Goal: Task Accomplishment & Management: Manage account settings

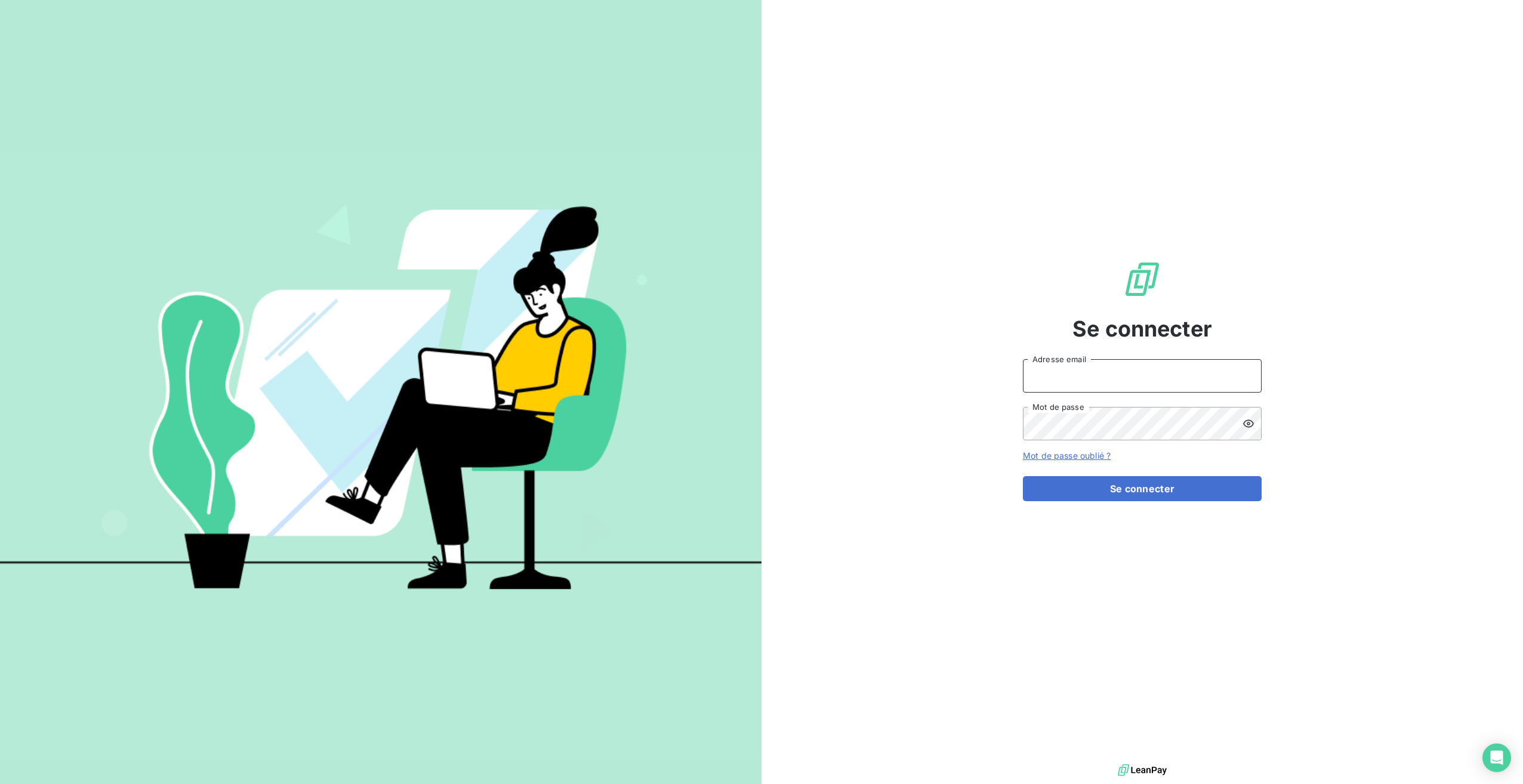
click at [1080, 377] on input "Adresse email" at bounding box center [1141, 376] width 238 height 34
type input "[EMAIL_ADDRESS][DOMAIN_NAME]"
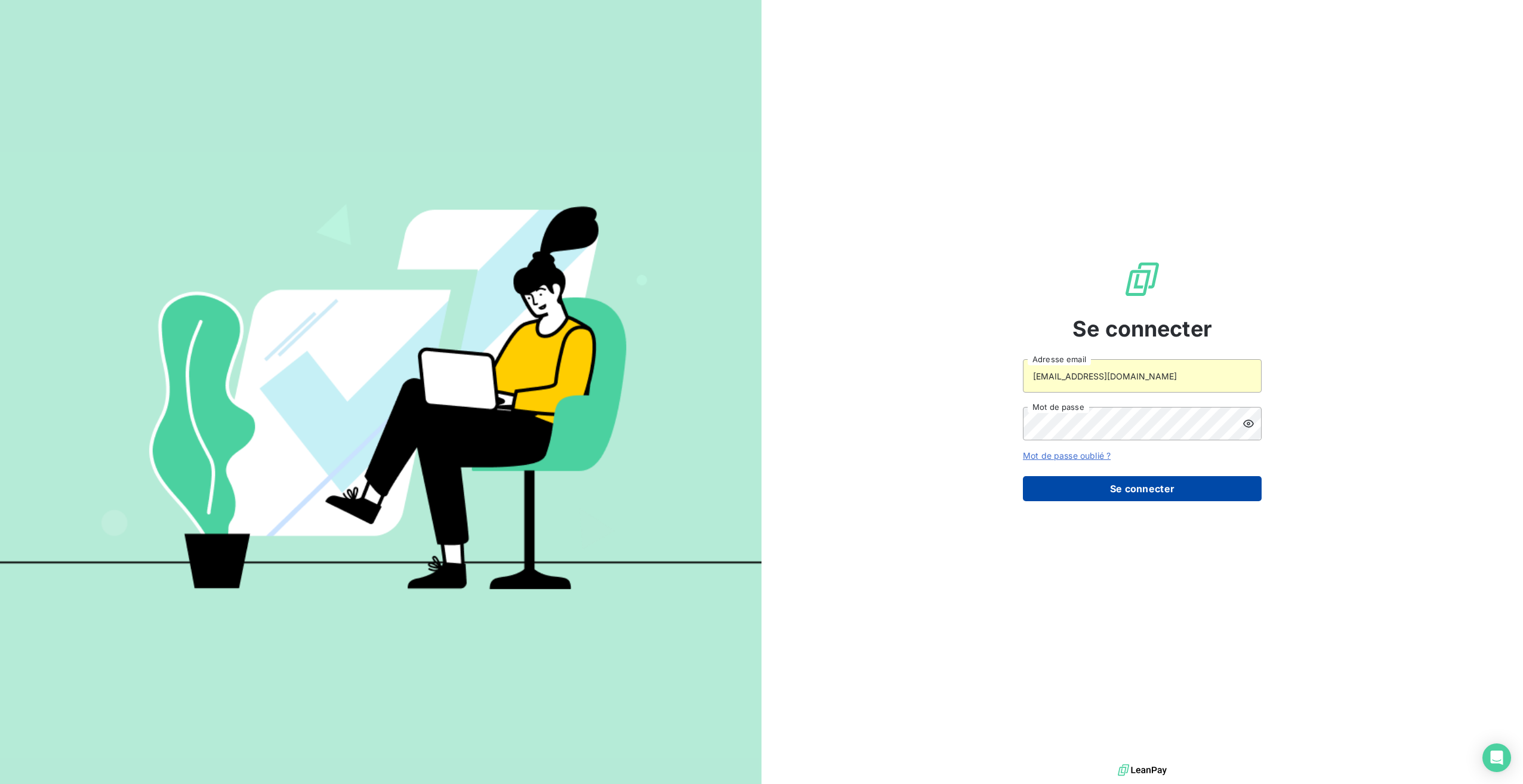
click at [1079, 495] on button "Se connecter" at bounding box center [1141, 488] width 238 height 25
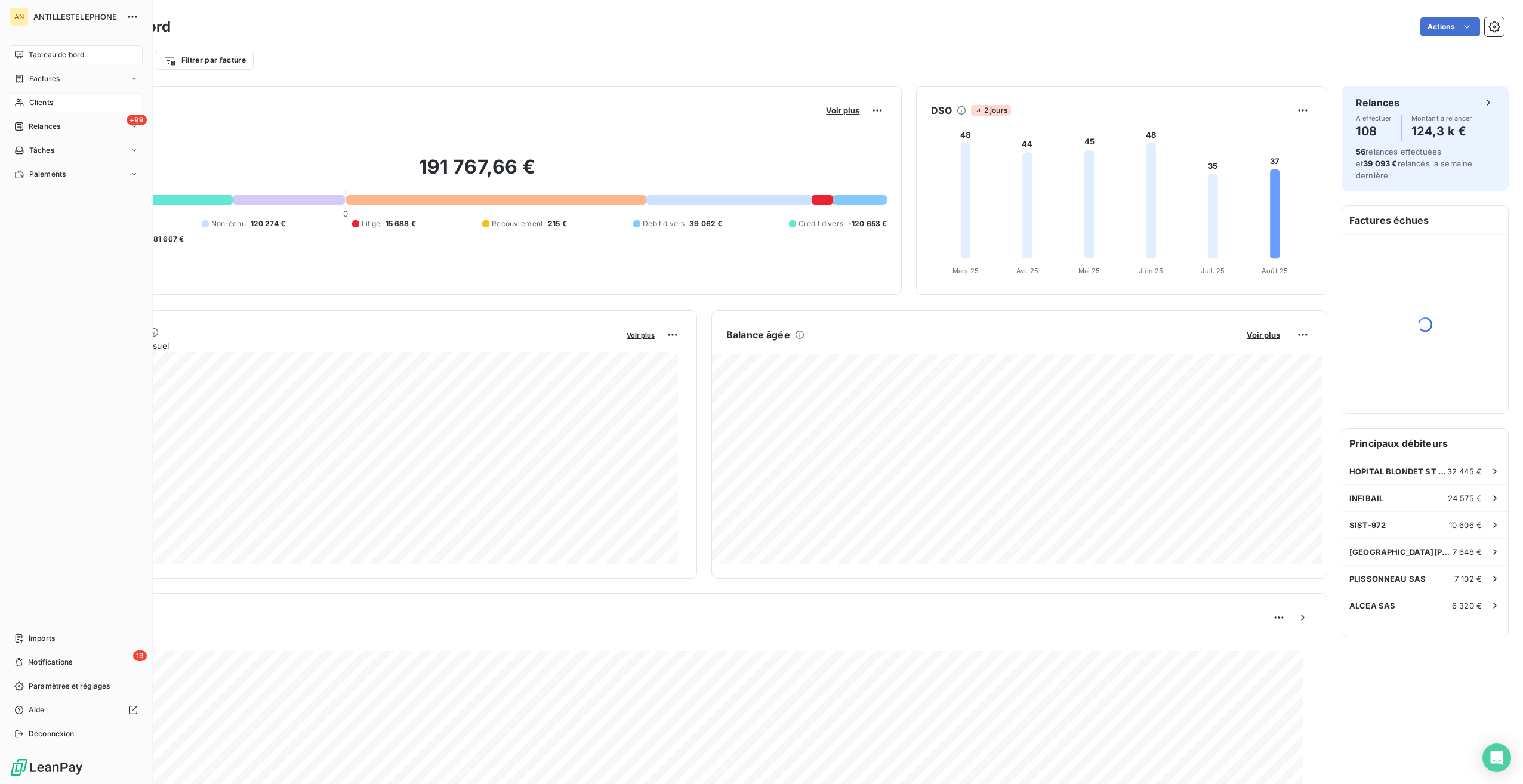
click at [43, 99] on span "Clients" at bounding box center [40, 102] width 24 height 11
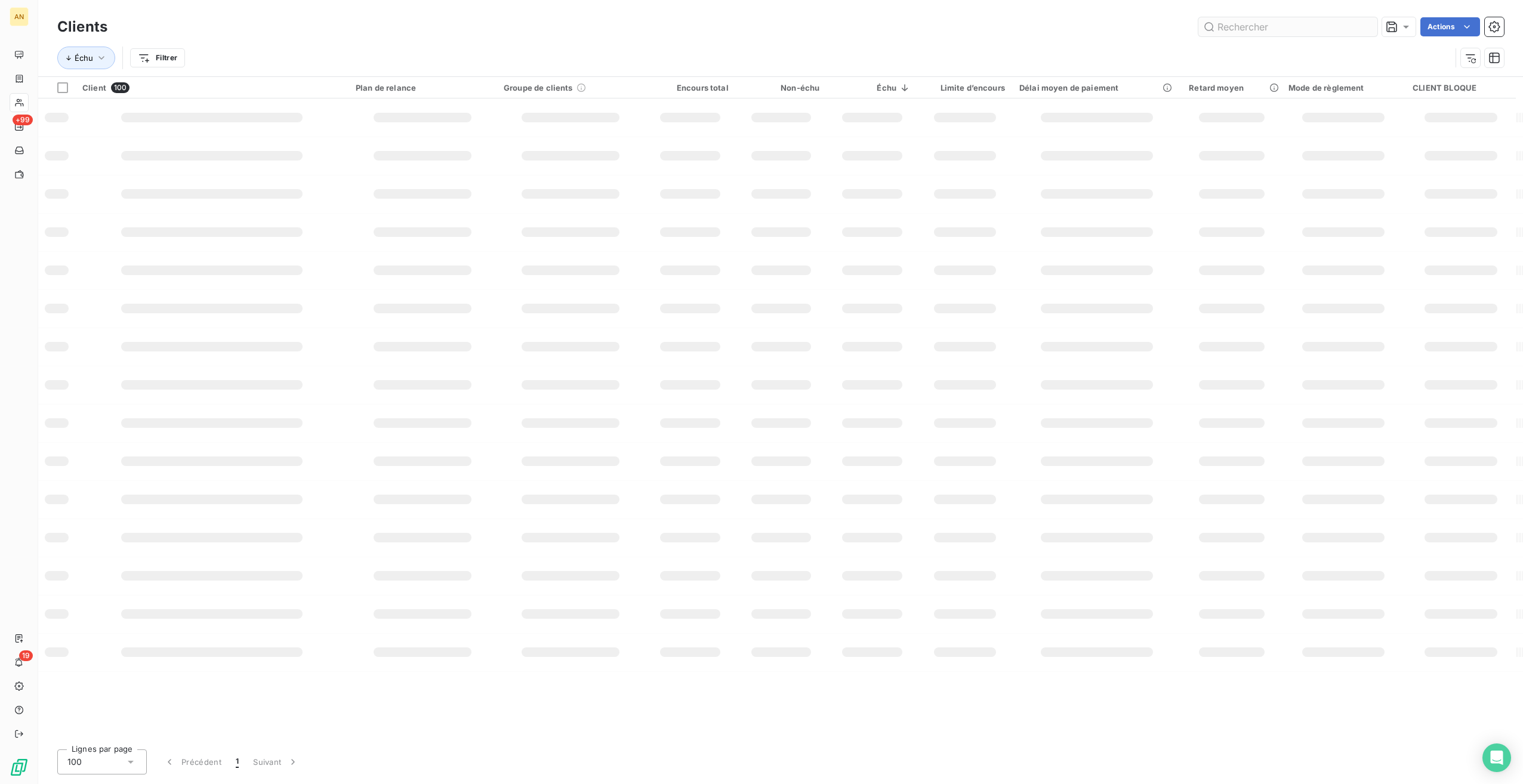
click at [1234, 26] on input "text" at bounding box center [1287, 26] width 179 height 19
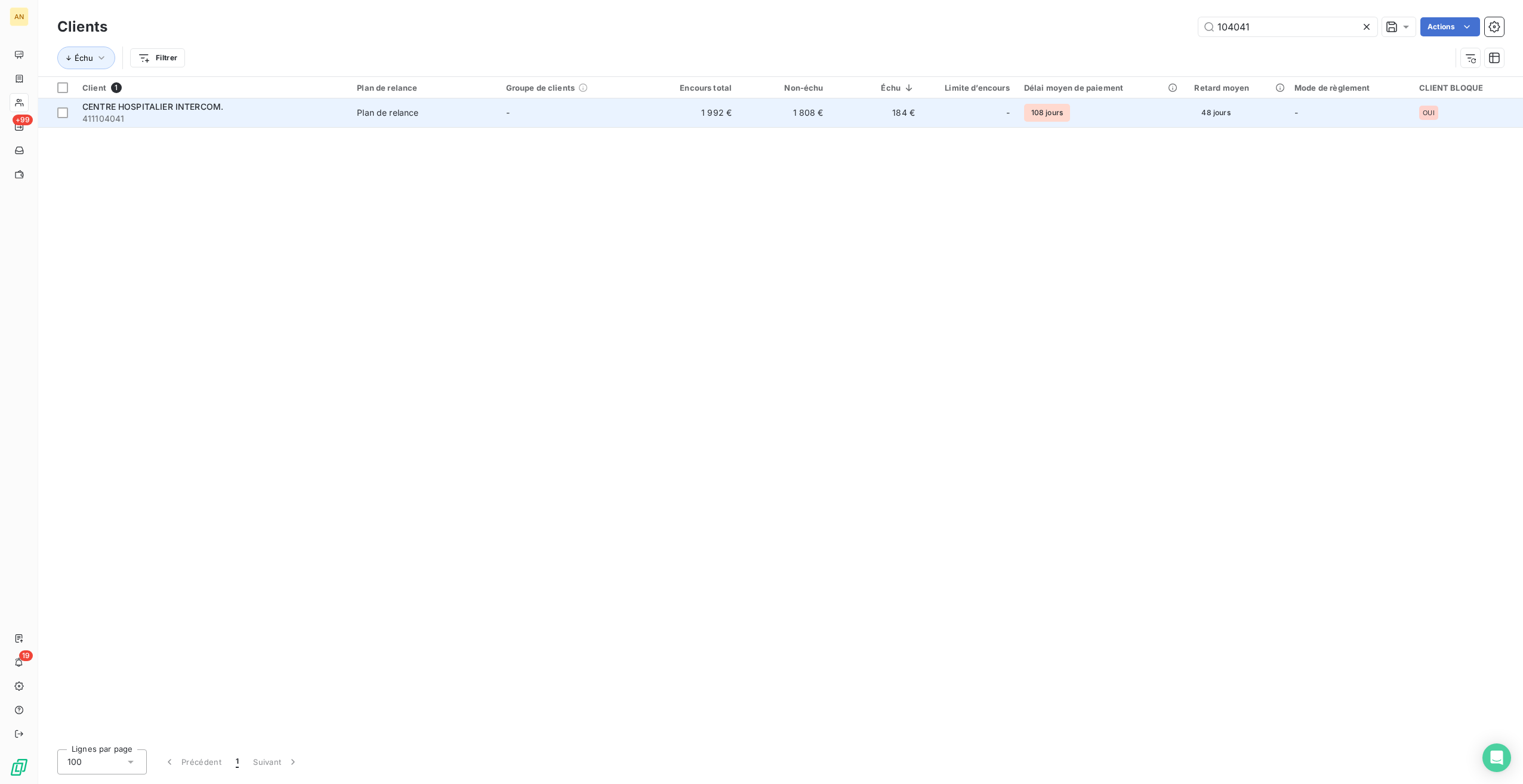
type input "104041"
click at [684, 110] on td "1 992 €" at bounding box center [693, 112] width 92 height 29
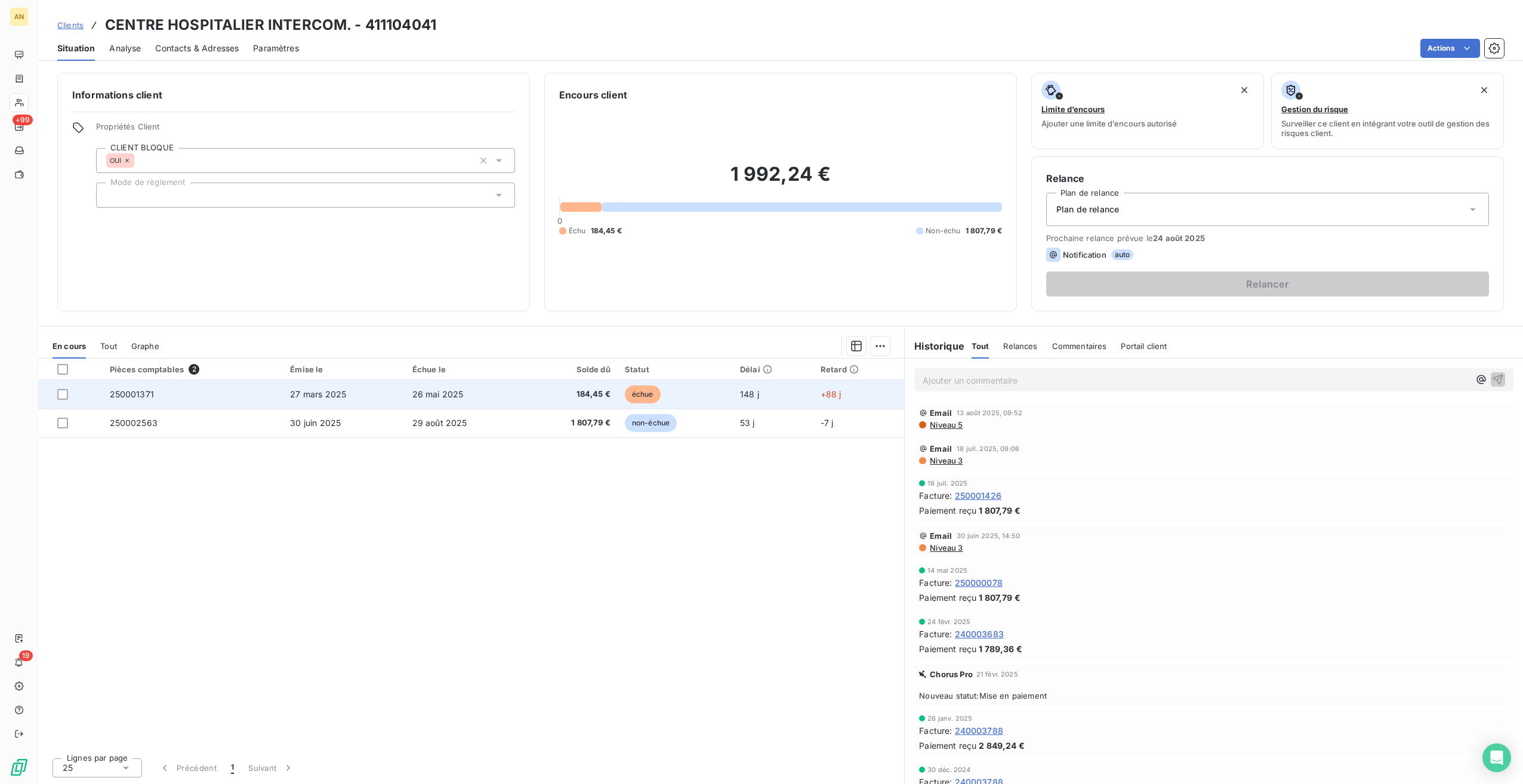
click at [454, 396] on span "26 mai 2025" at bounding box center [438, 394] width 51 height 10
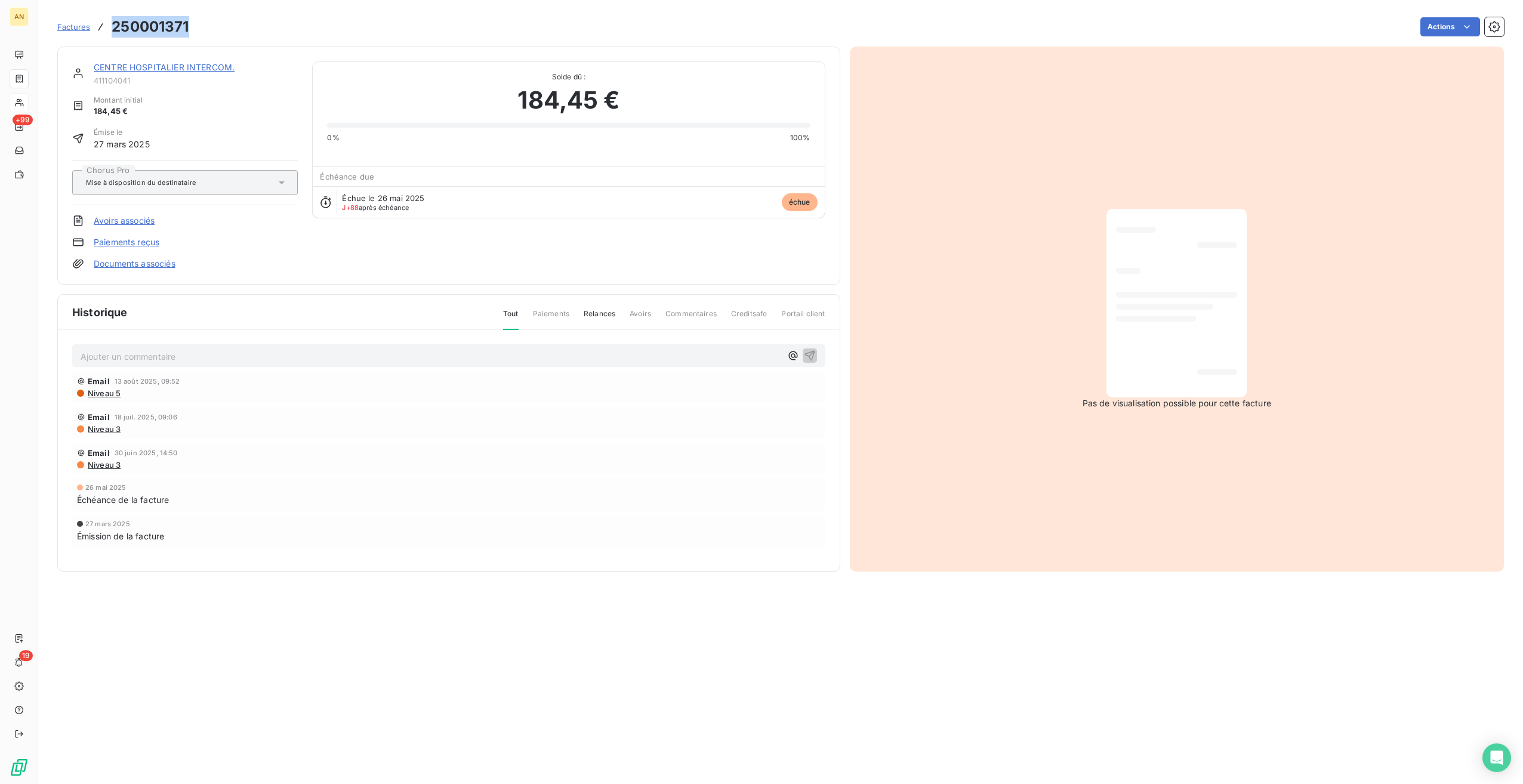
drag, startPoint x: 111, startPoint y: 29, endPoint x: 190, endPoint y: 31, distance: 79.0
click at [190, 31] on div "Factures 250001371 Actions" at bounding box center [780, 26] width 1446 height 25
copy h3 "250001371"
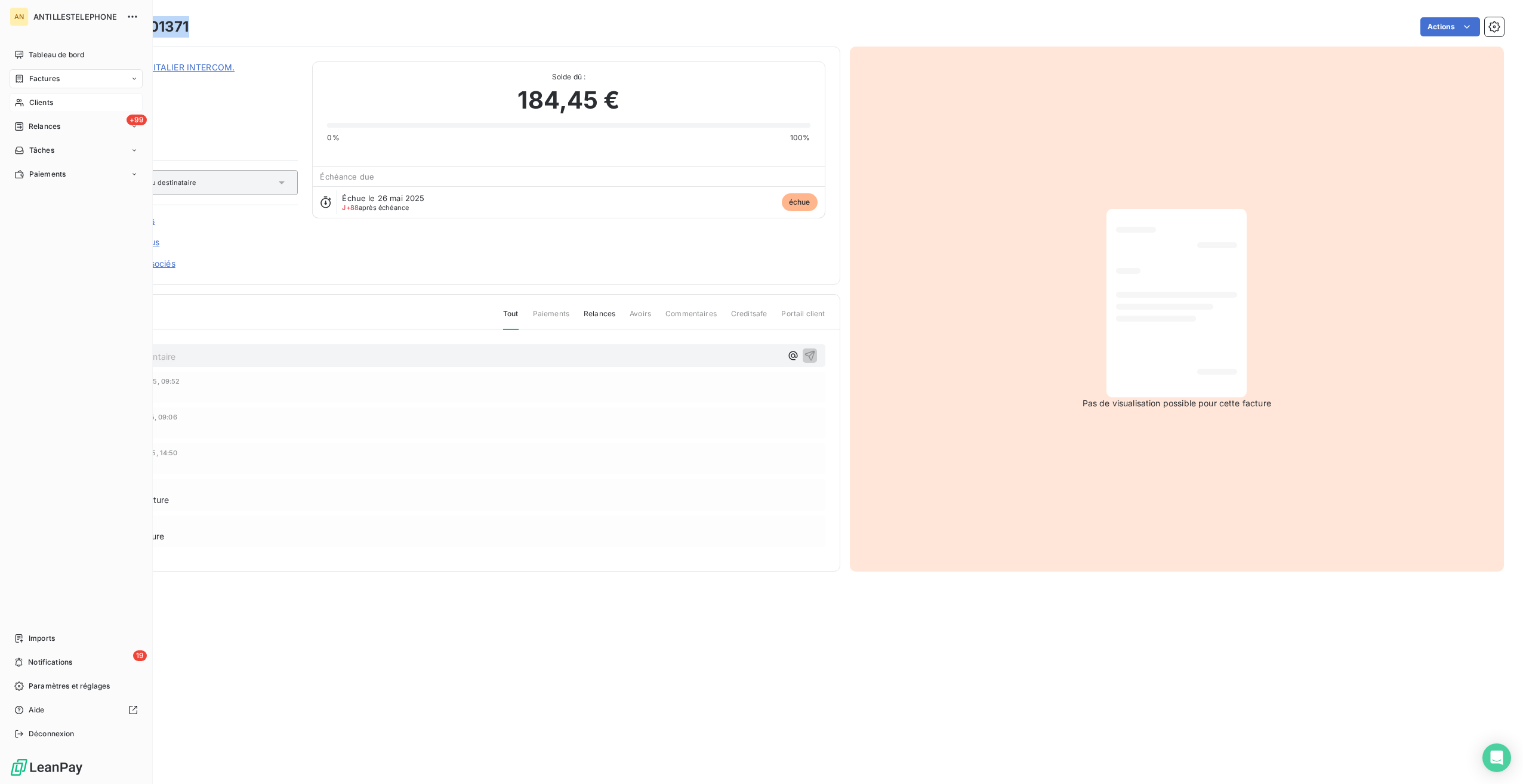
click at [21, 103] on icon at bounding box center [19, 102] width 8 height 7
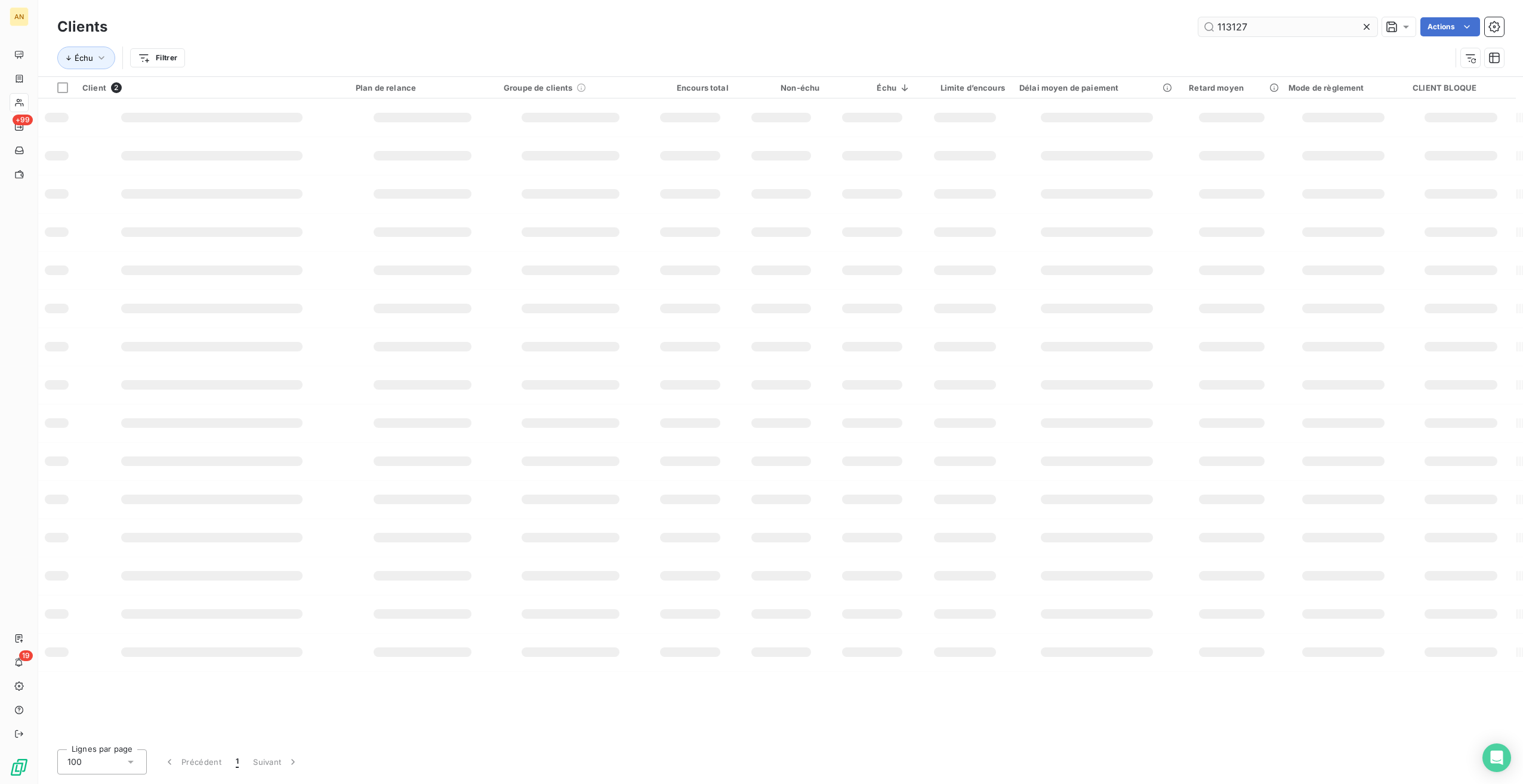
type input "113127"
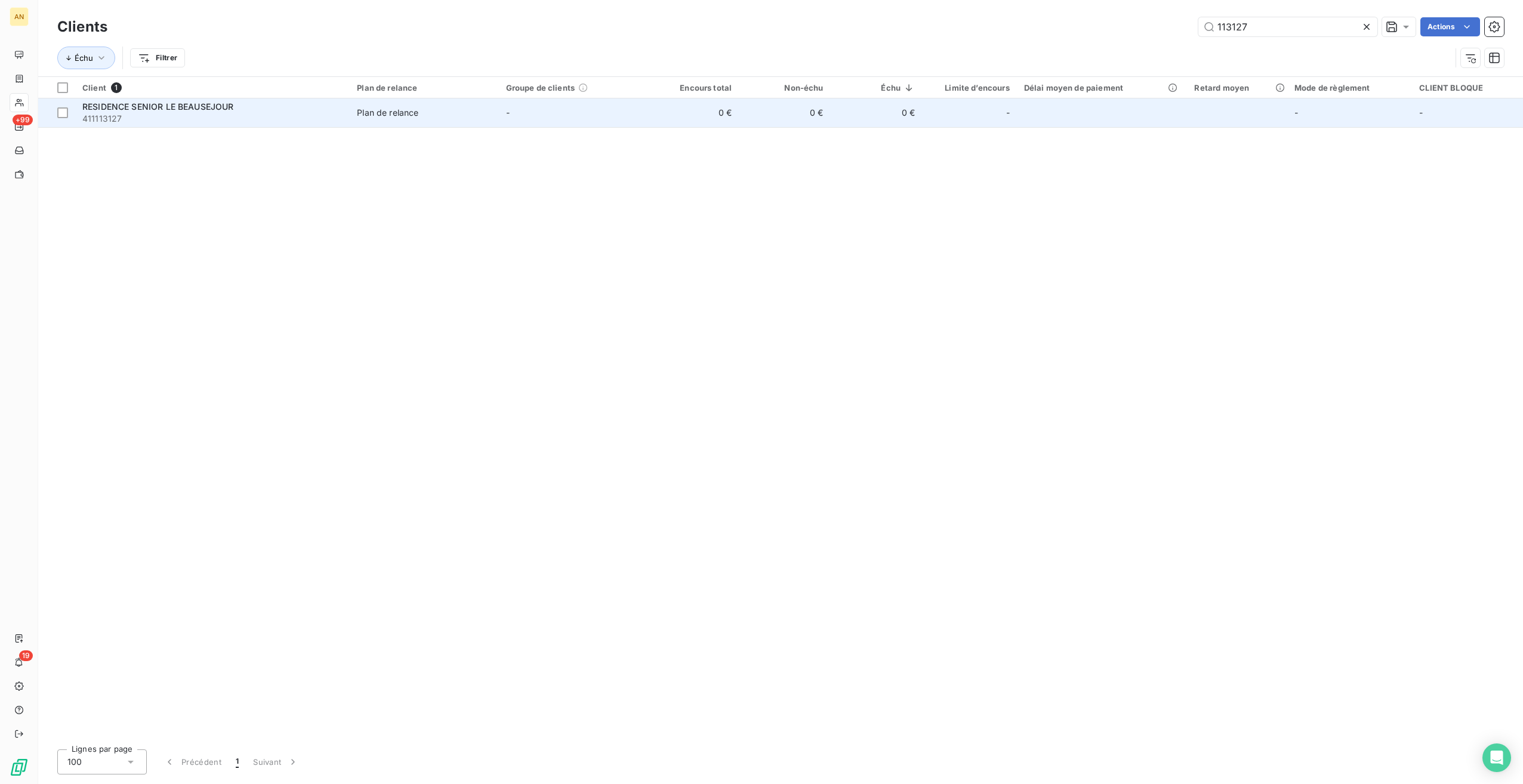
click at [857, 109] on td "0 €" at bounding box center [876, 112] width 92 height 29
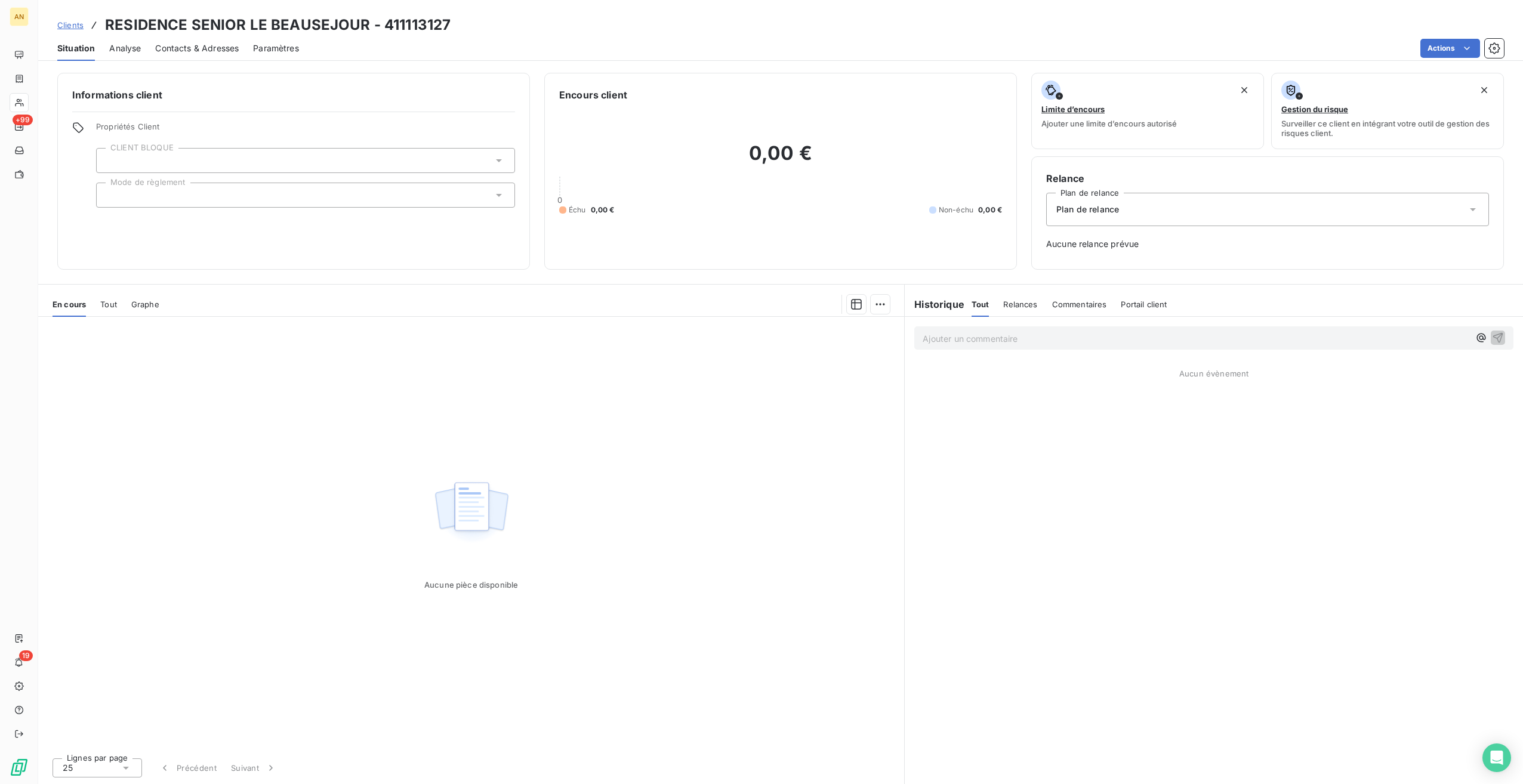
click at [115, 307] on span "Tout" at bounding box center [109, 304] width 16 height 10
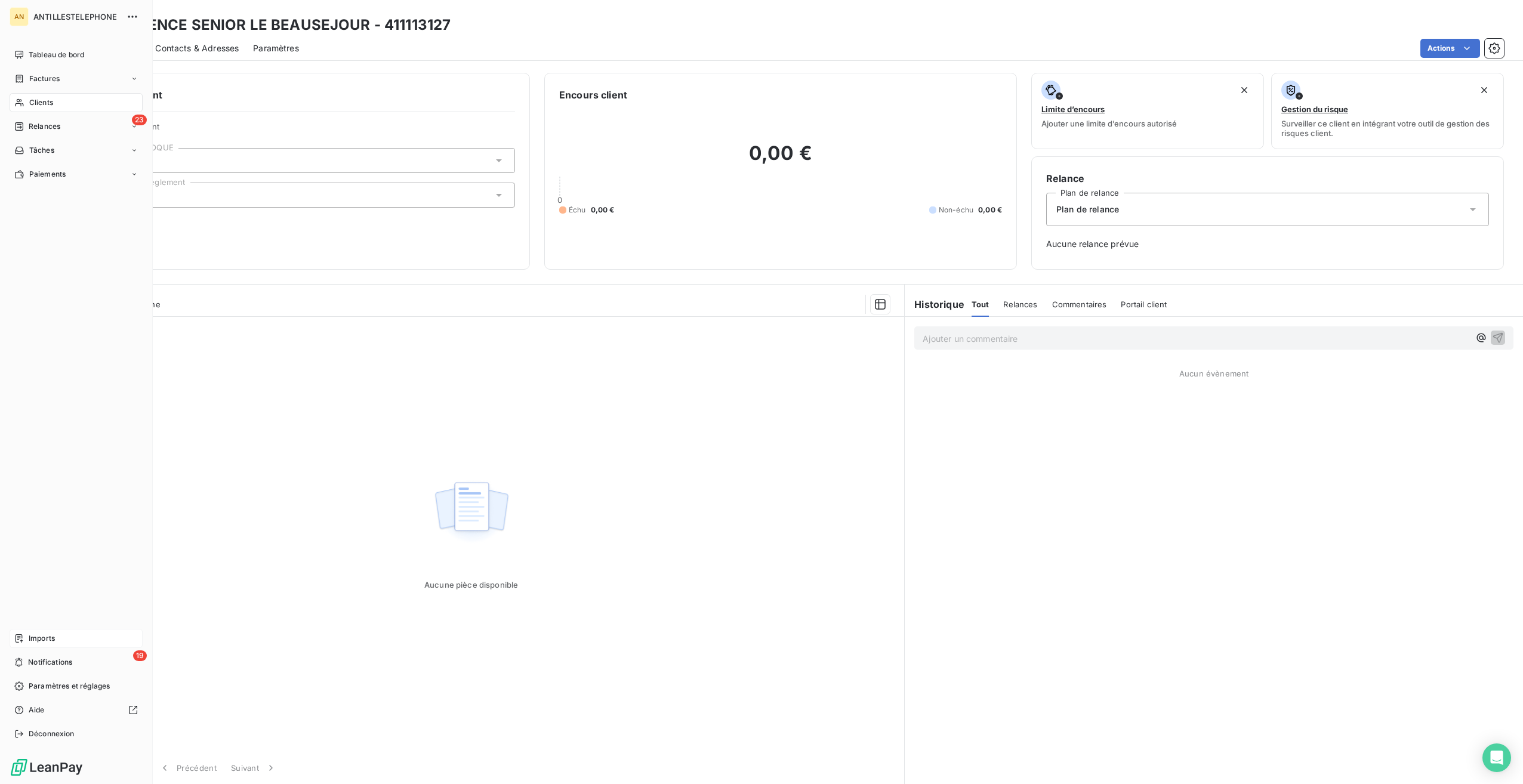
click at [25, 636] on div "Imports" at bounding box center [76, 638] width 133 height 19
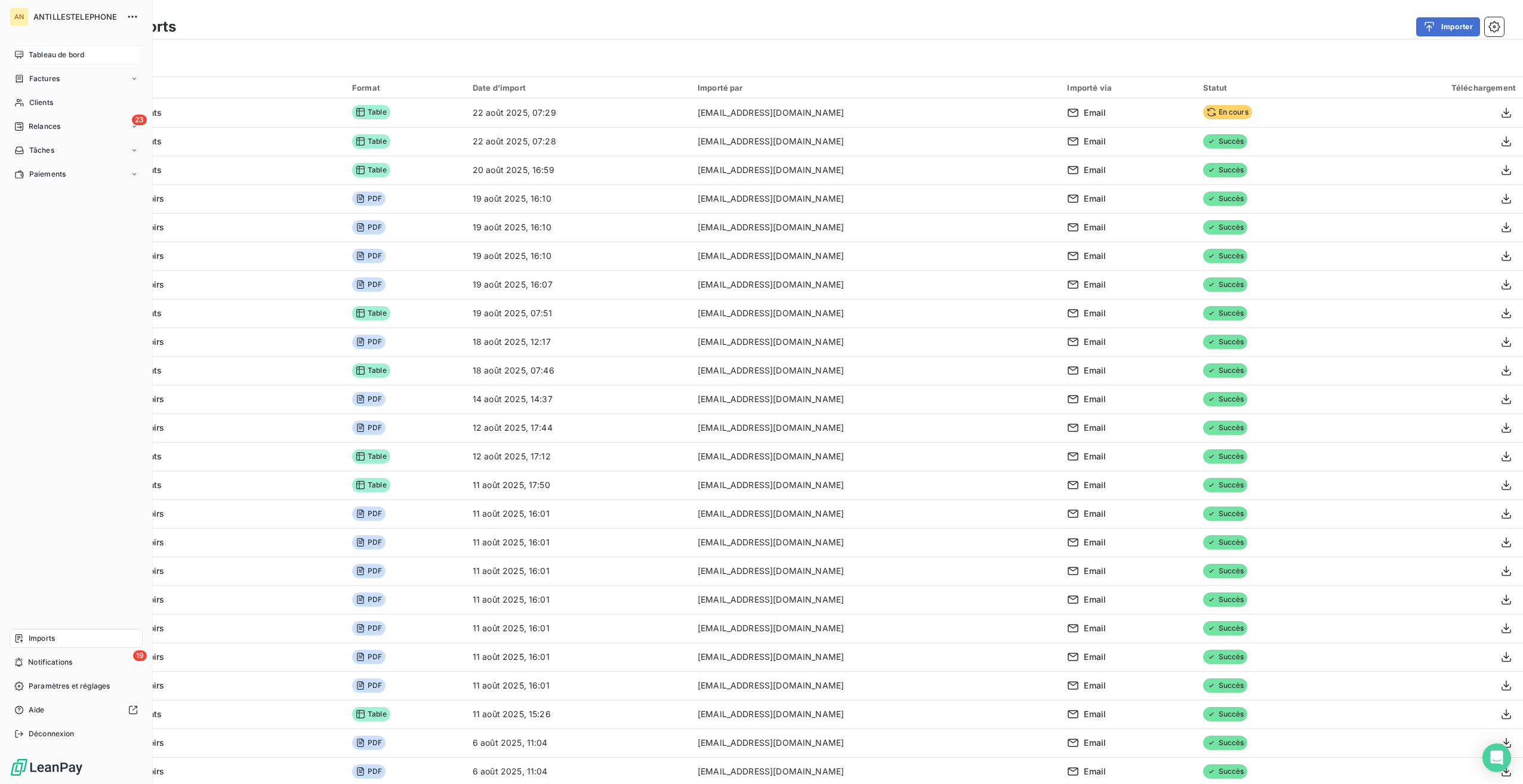
click at [38, 50] on span "Tableau de bord" at bounding box center [56, 54] width 55 height 11
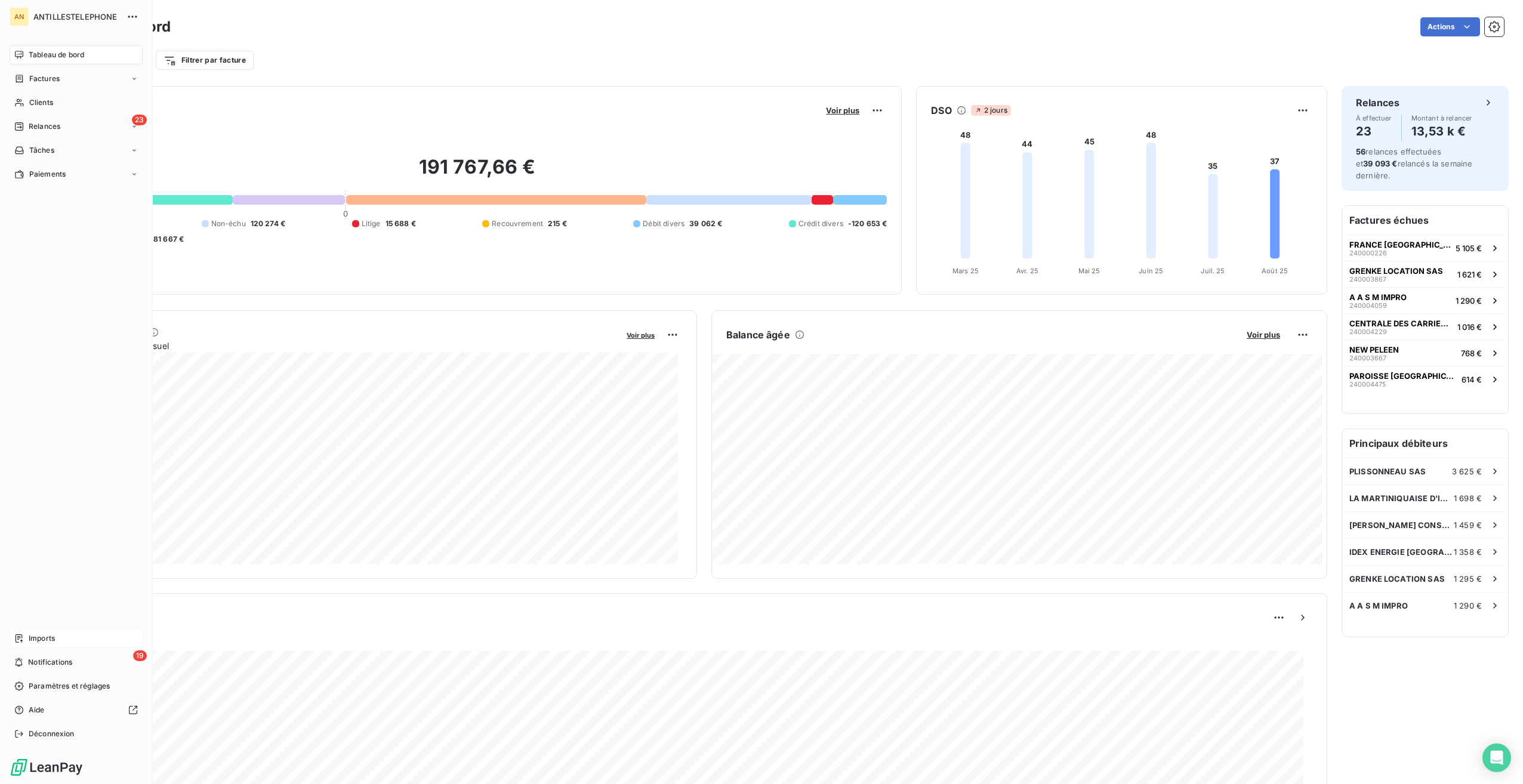
click at [24, 634] on div "Imports" at bounding box center [76, 638] width 133 height 19
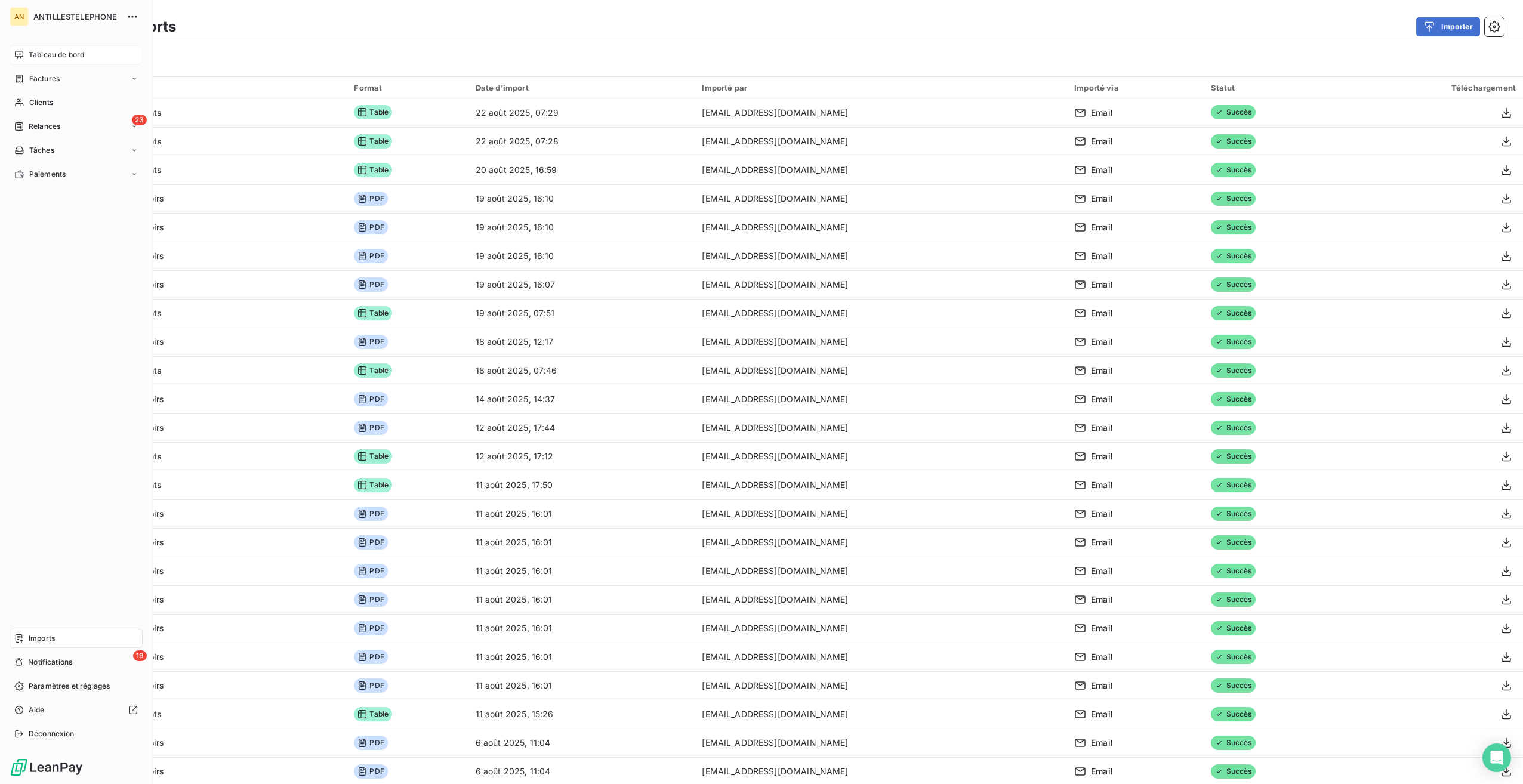
click at [40, 55] on span "Tableau de bord" at bounding box center [56, 54] width 55 height 11
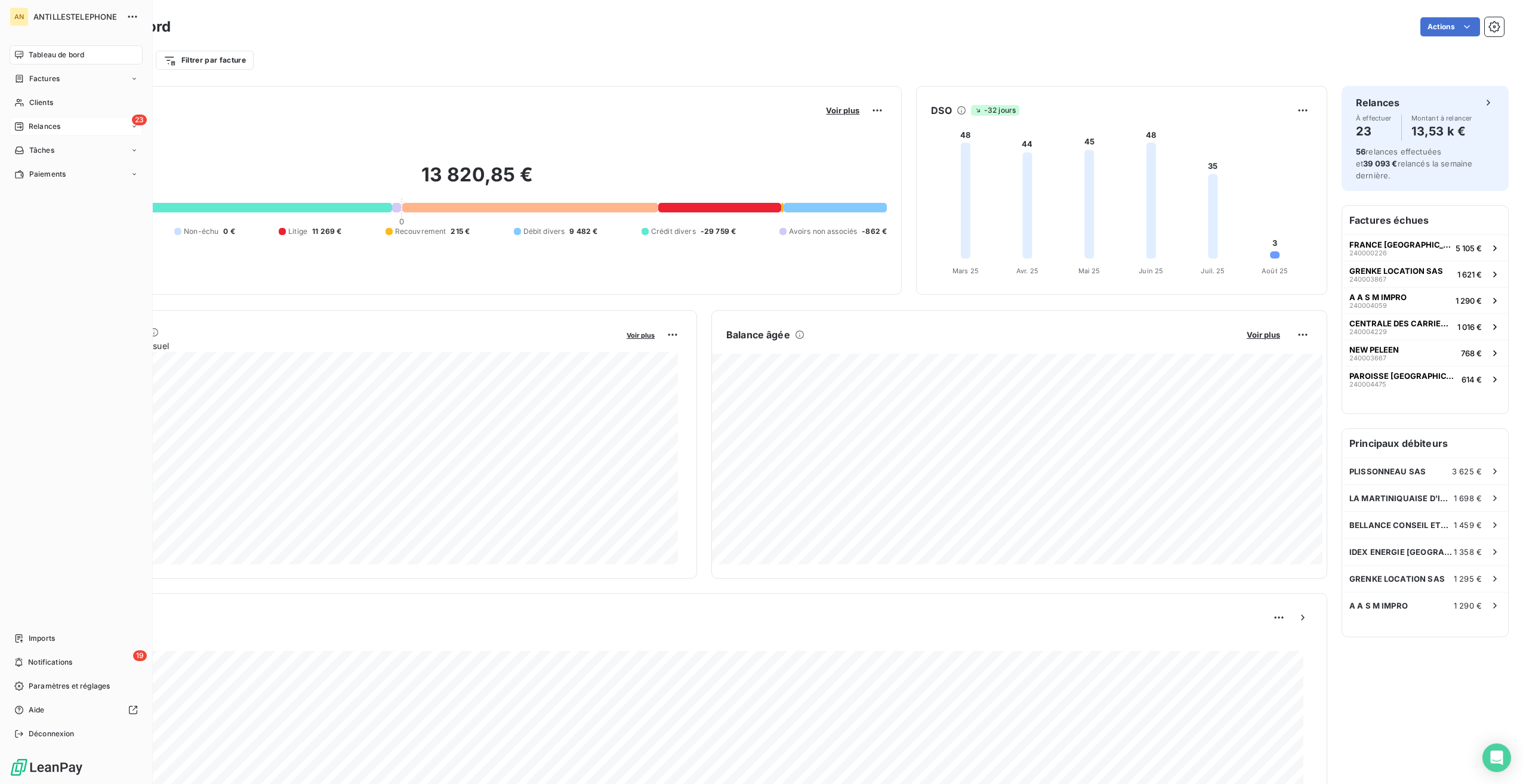
click at [29, 125] on span "Relances" at bounding box center [45, 126] width 31 height 11
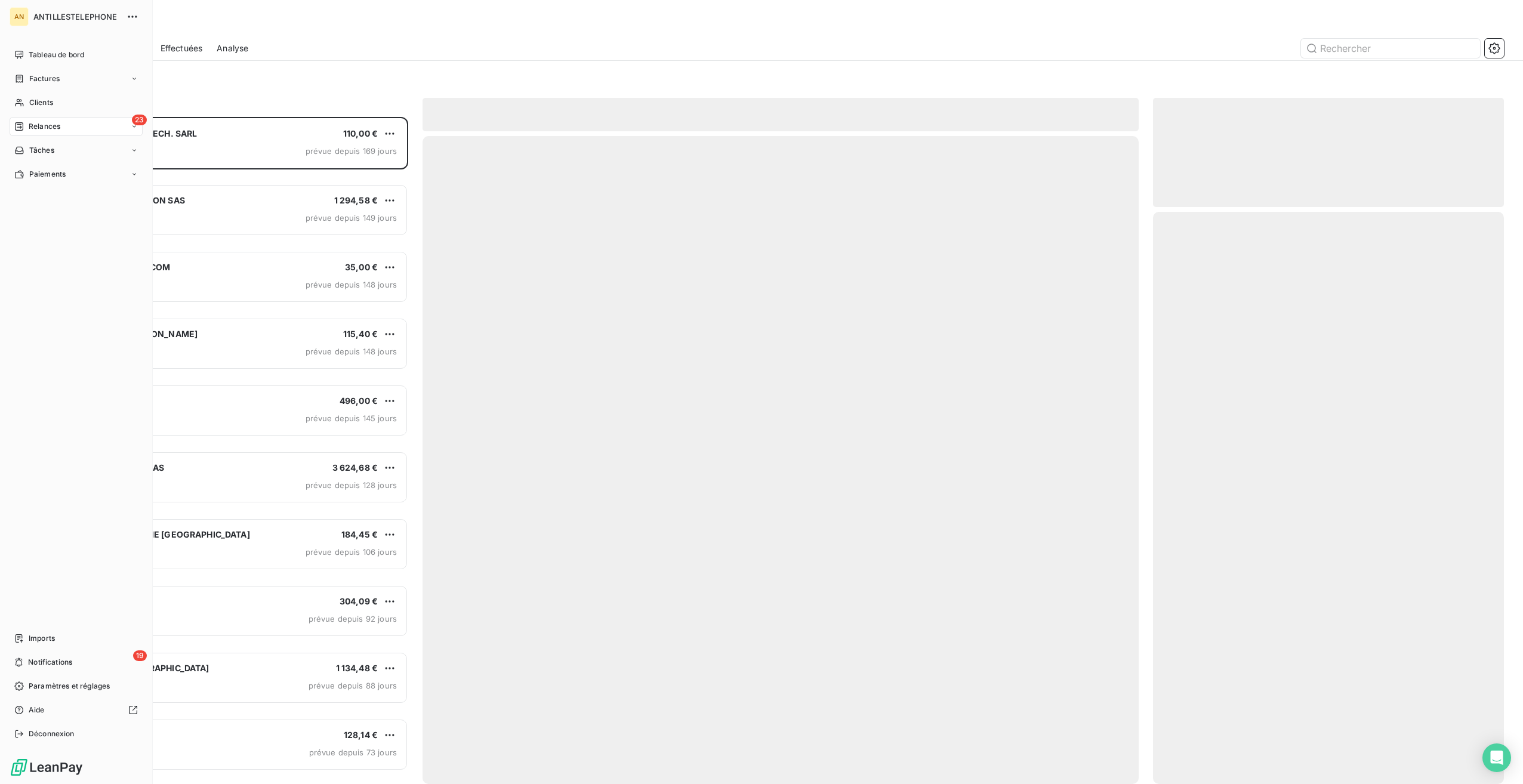
scroll to position [657, 341]
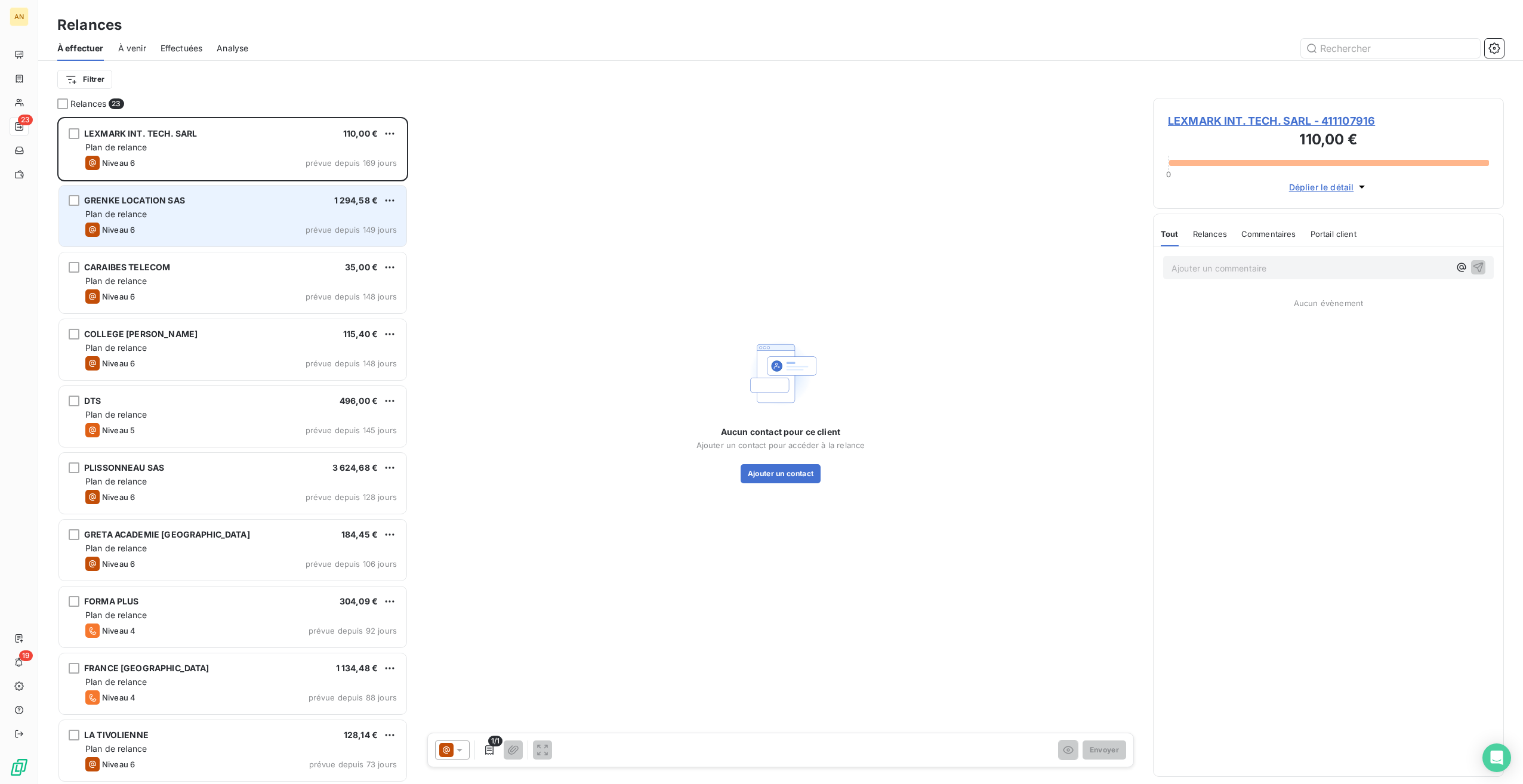
click at [230, 185] on div "GRENKE LOCATION SAS 1 294,58 € Plan de relance Niveau 6 prévue depuis 149 jours" at bounding box center [233, 216] width 347 height 61
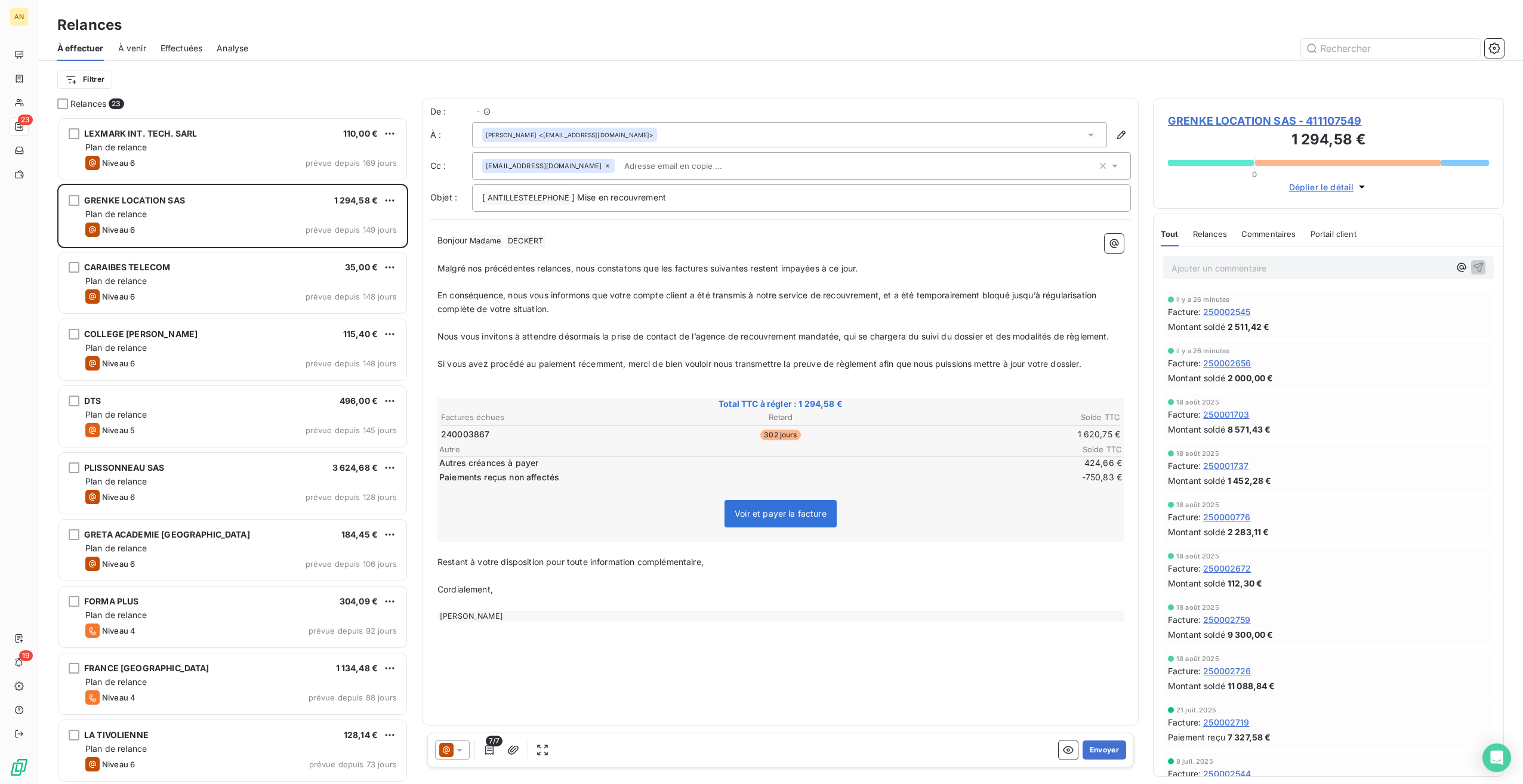
scroll to position [657, 341]
click at [1216, 117] on span "GRENKE LOCATION SAS - 411107549" at bounding box center [1328, 121] width 321 height 16
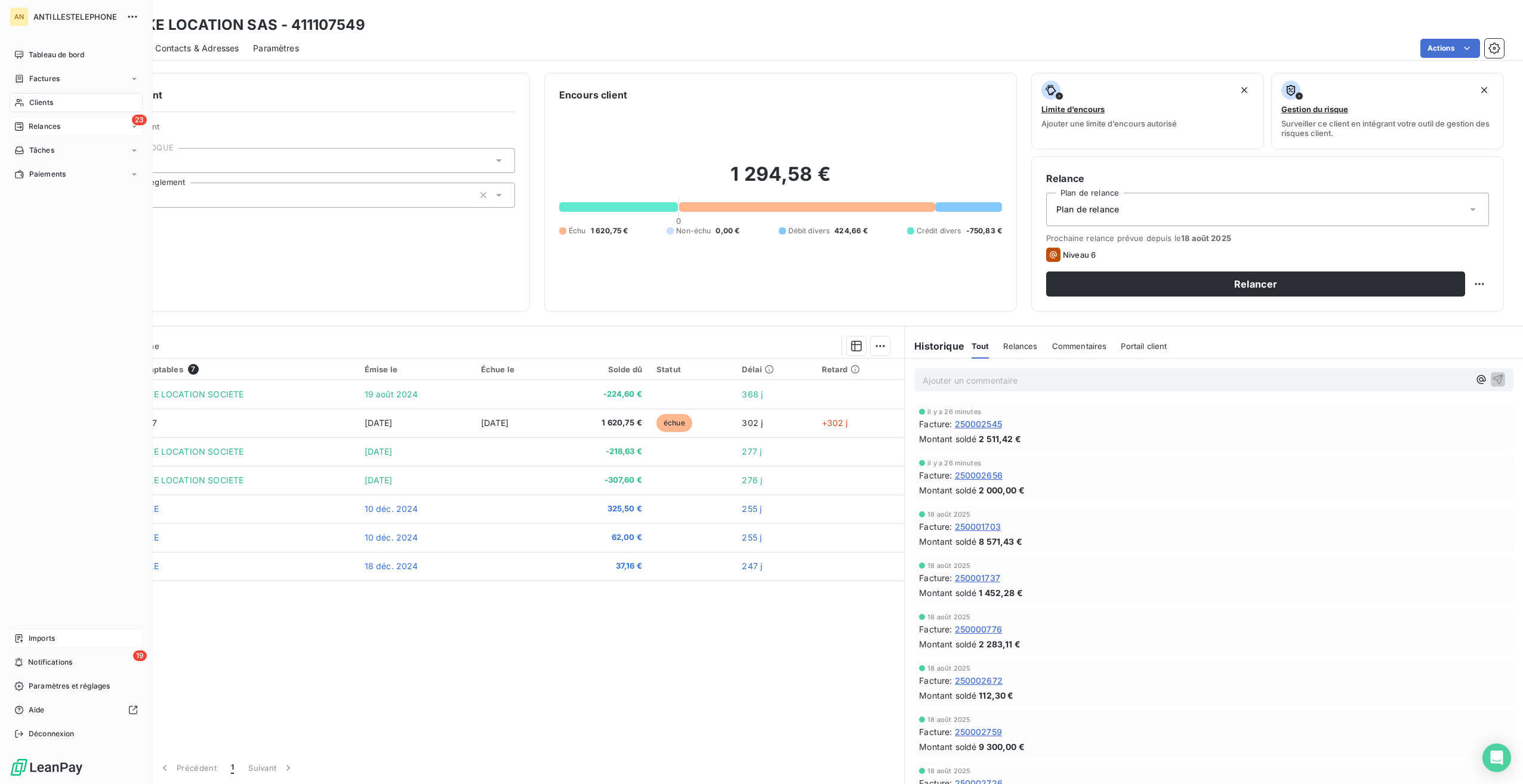
click at [27, 633] on div "Imports" at bounding box center [76, 638] width 133 height 19
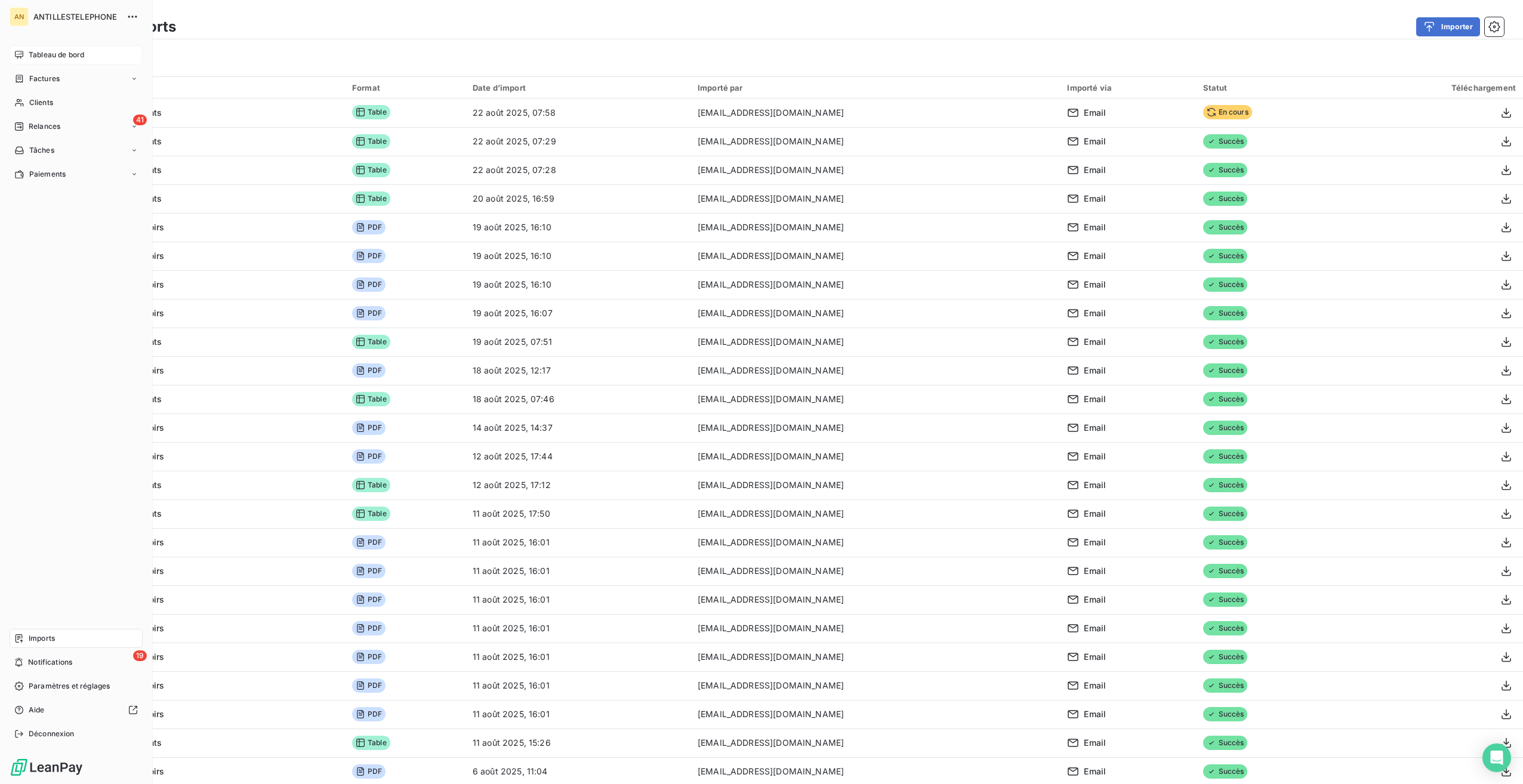
click at [40, 55] on span "Tableau de bord" at bounding box center [56, 54] width 55 height 11
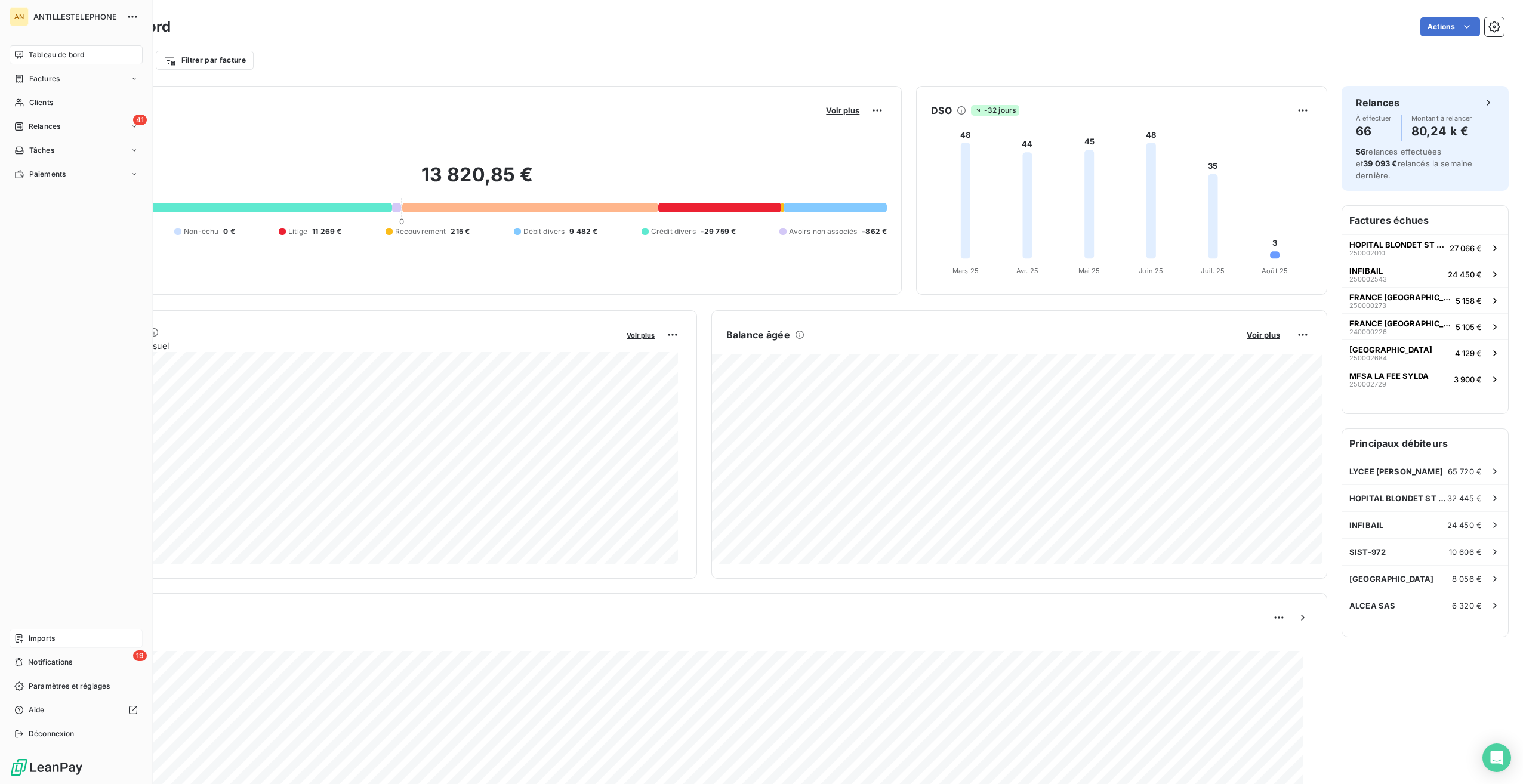
click at [31, 638] on span "Imports" at bounding box center [42, 638] width 26 height 11
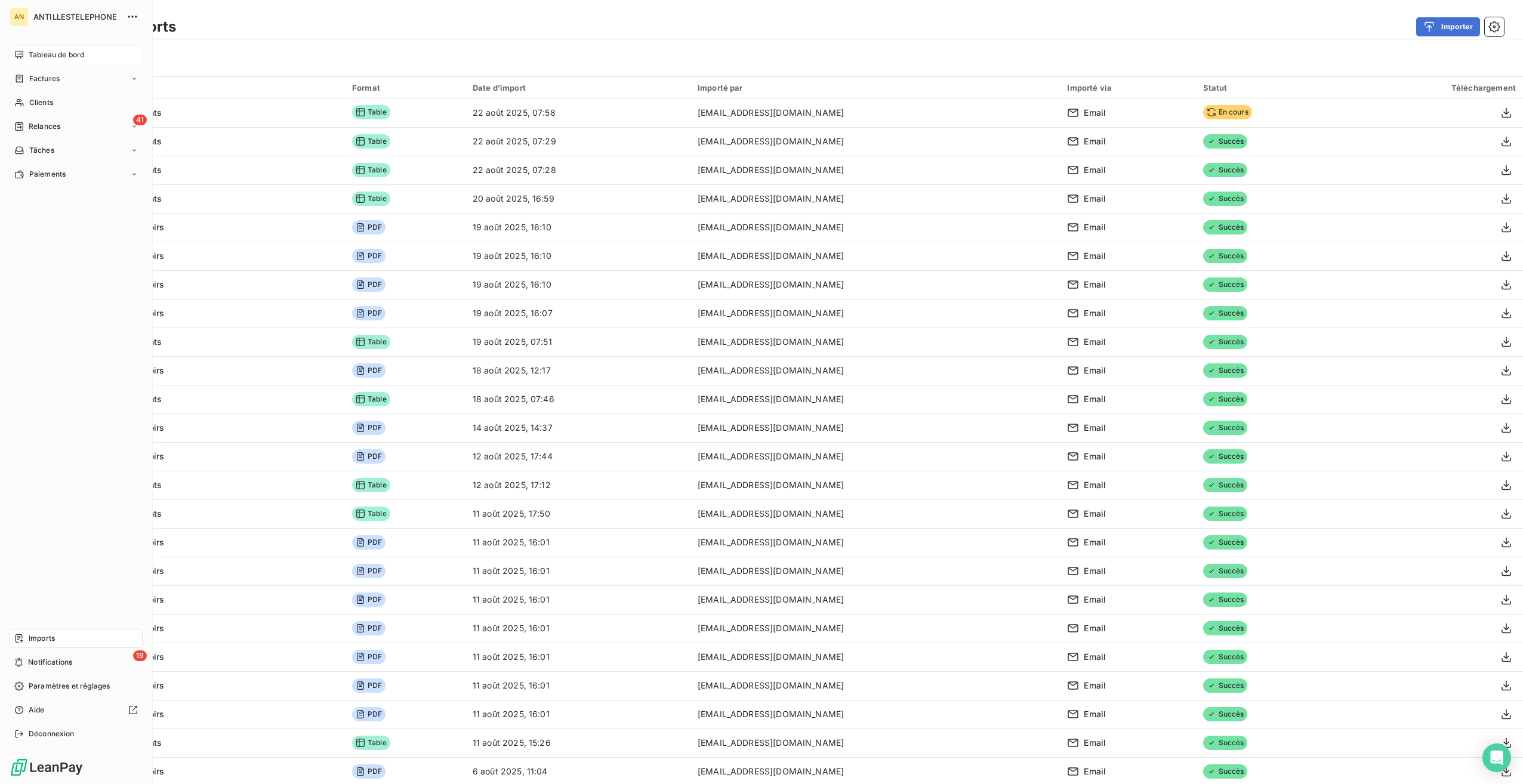
click at [30, 54] on span "Tableau de bord" at bounding box center [56, 54] width 55 height 11
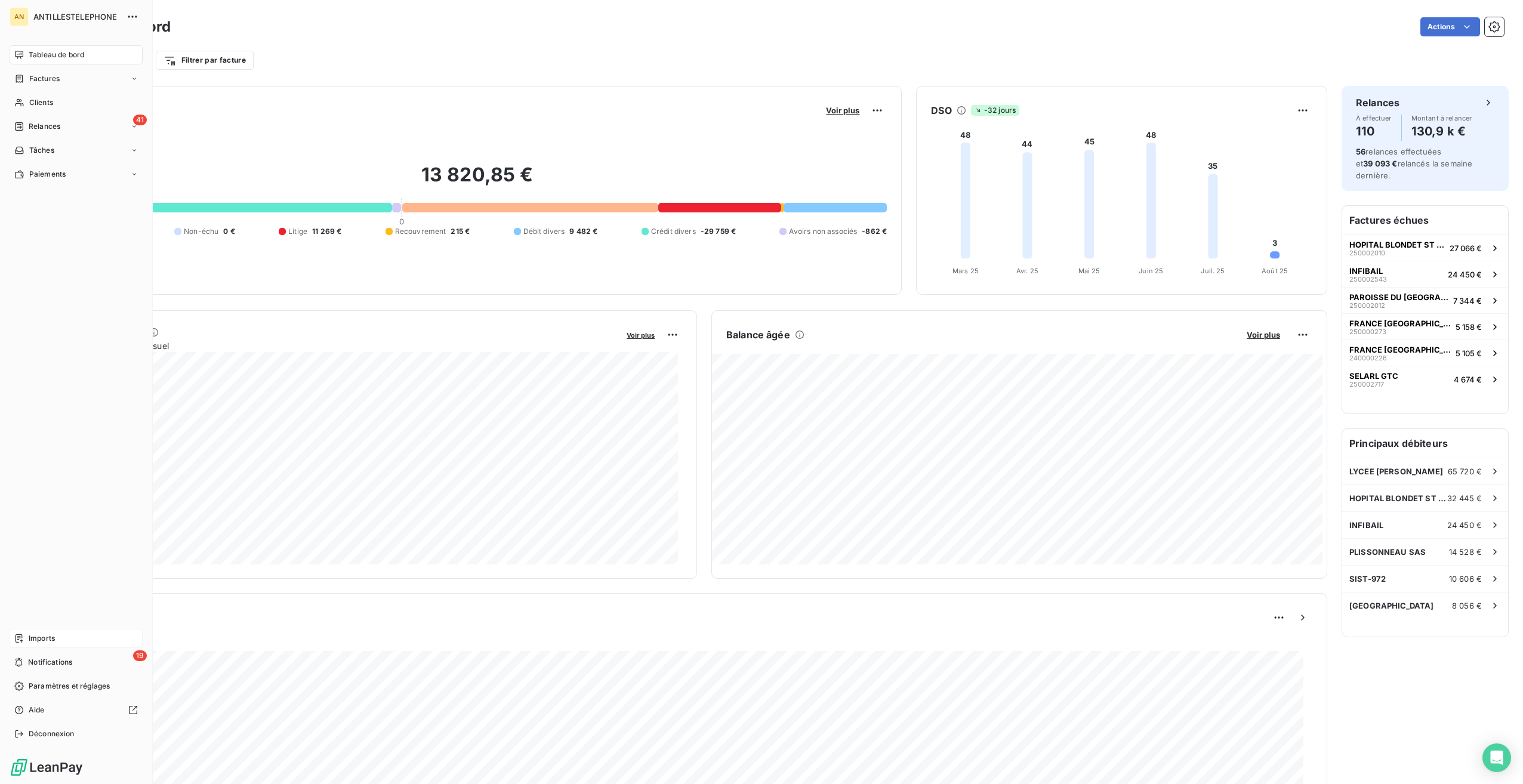
click at [43, 635] on span "Imports" at bounding box center [42, 638] width 26 height 11
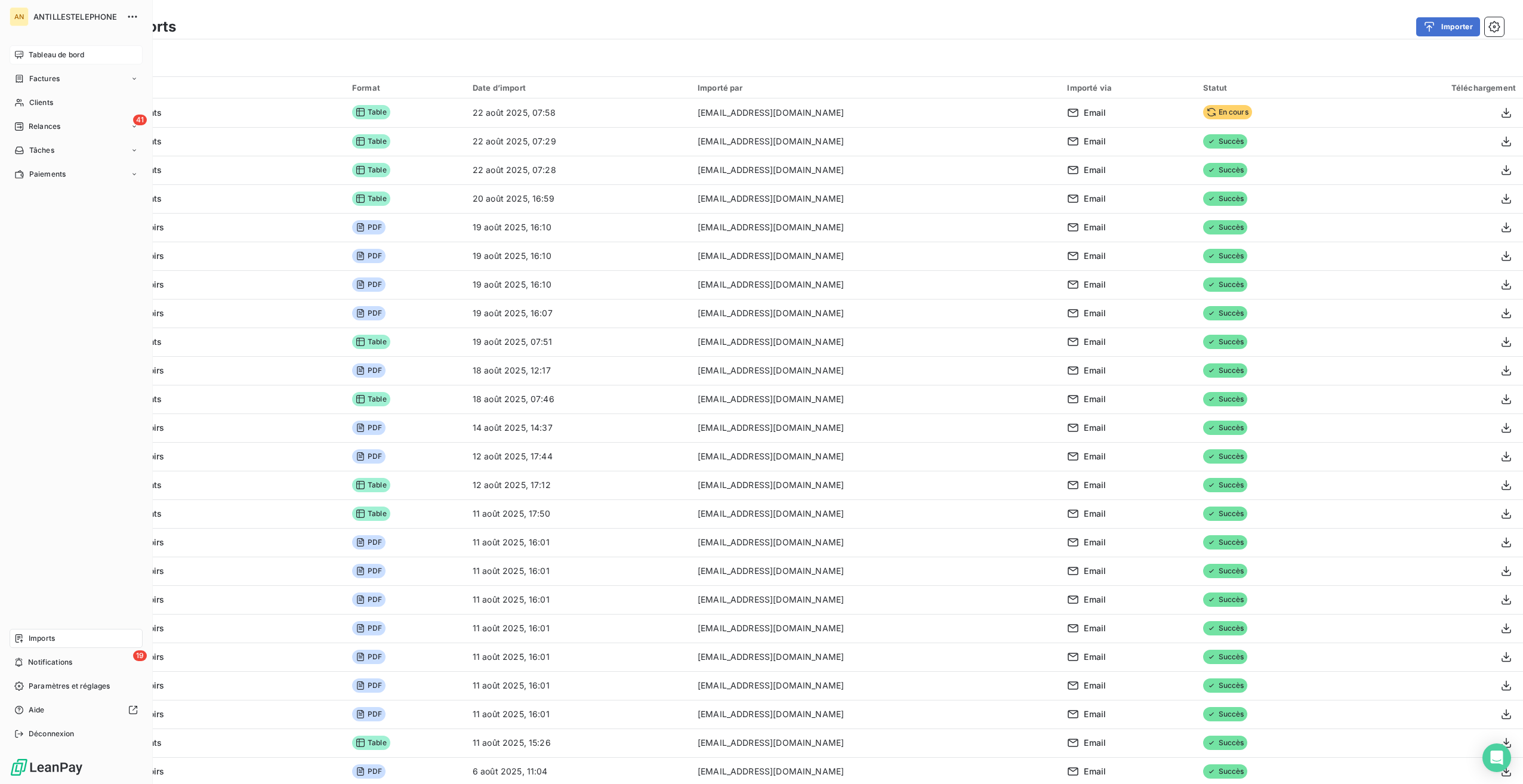
click at [71, 57] on span "Tableau de bord" at bounding box center [56, 54] width 55 height 11
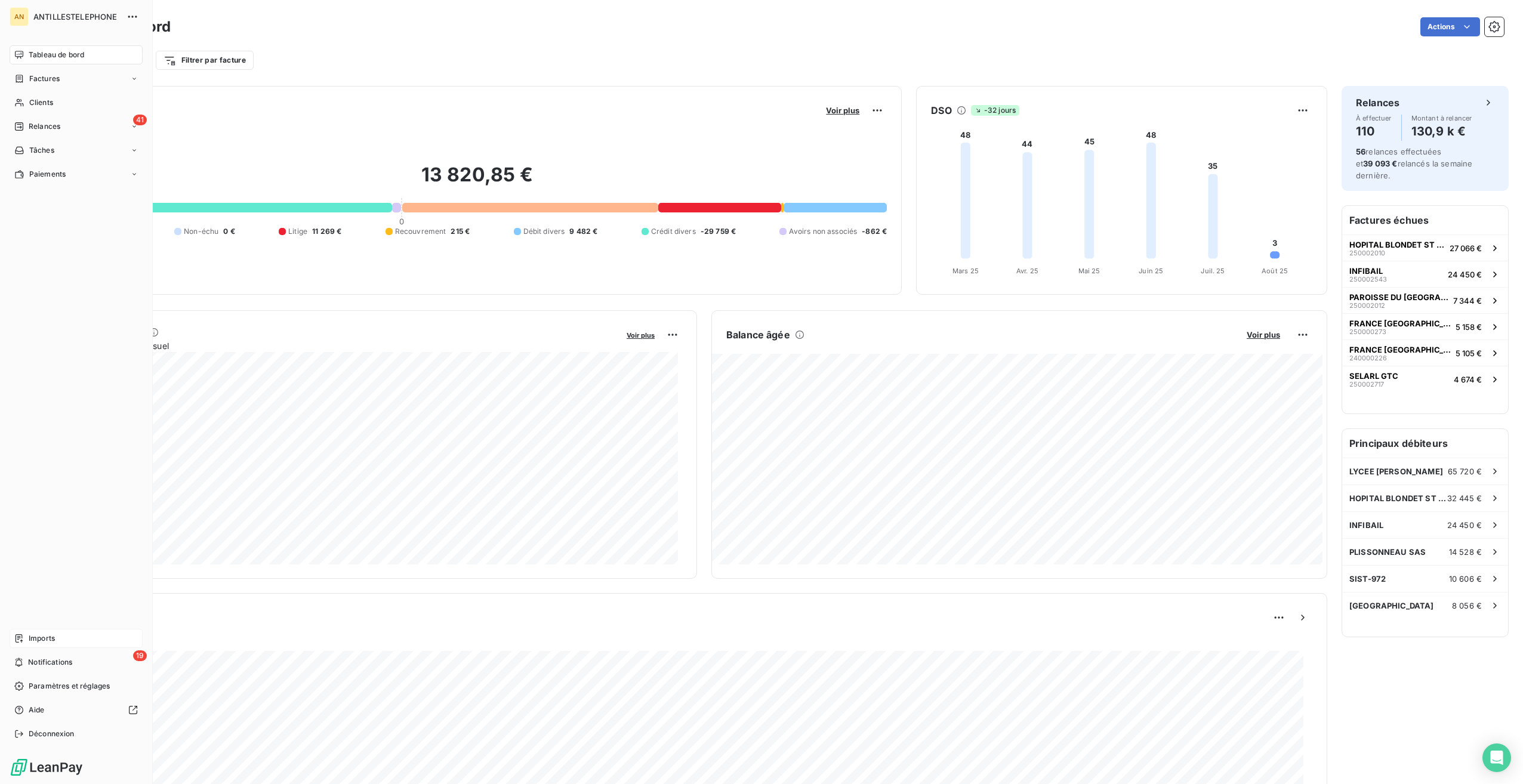
click at [27, 642] on div "Imports" at bounding box center [76, 638] width 133 height 19
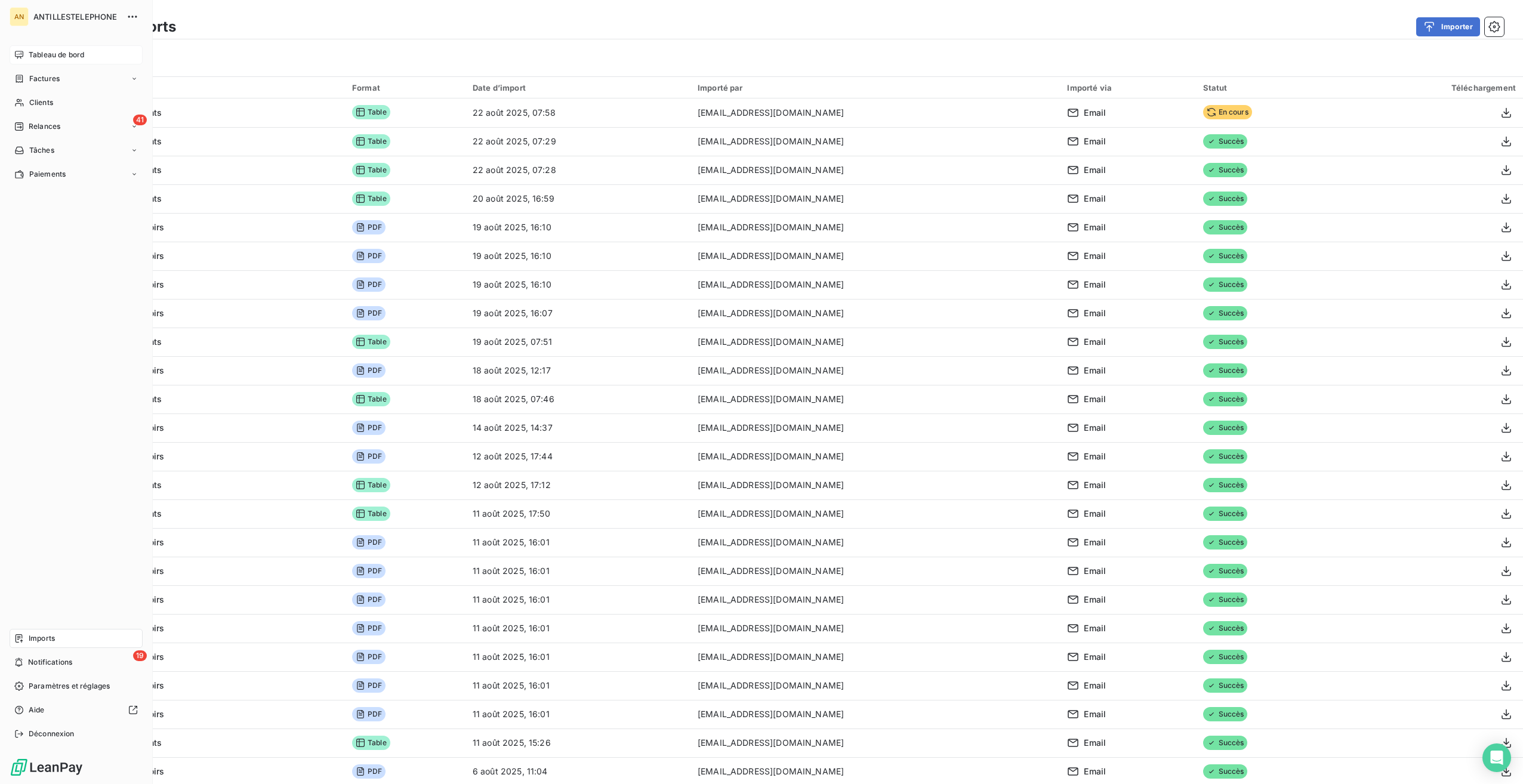
click at [49, 53] on span "Tableau de bord" at bounding box center [56, 54] width 55 height 11
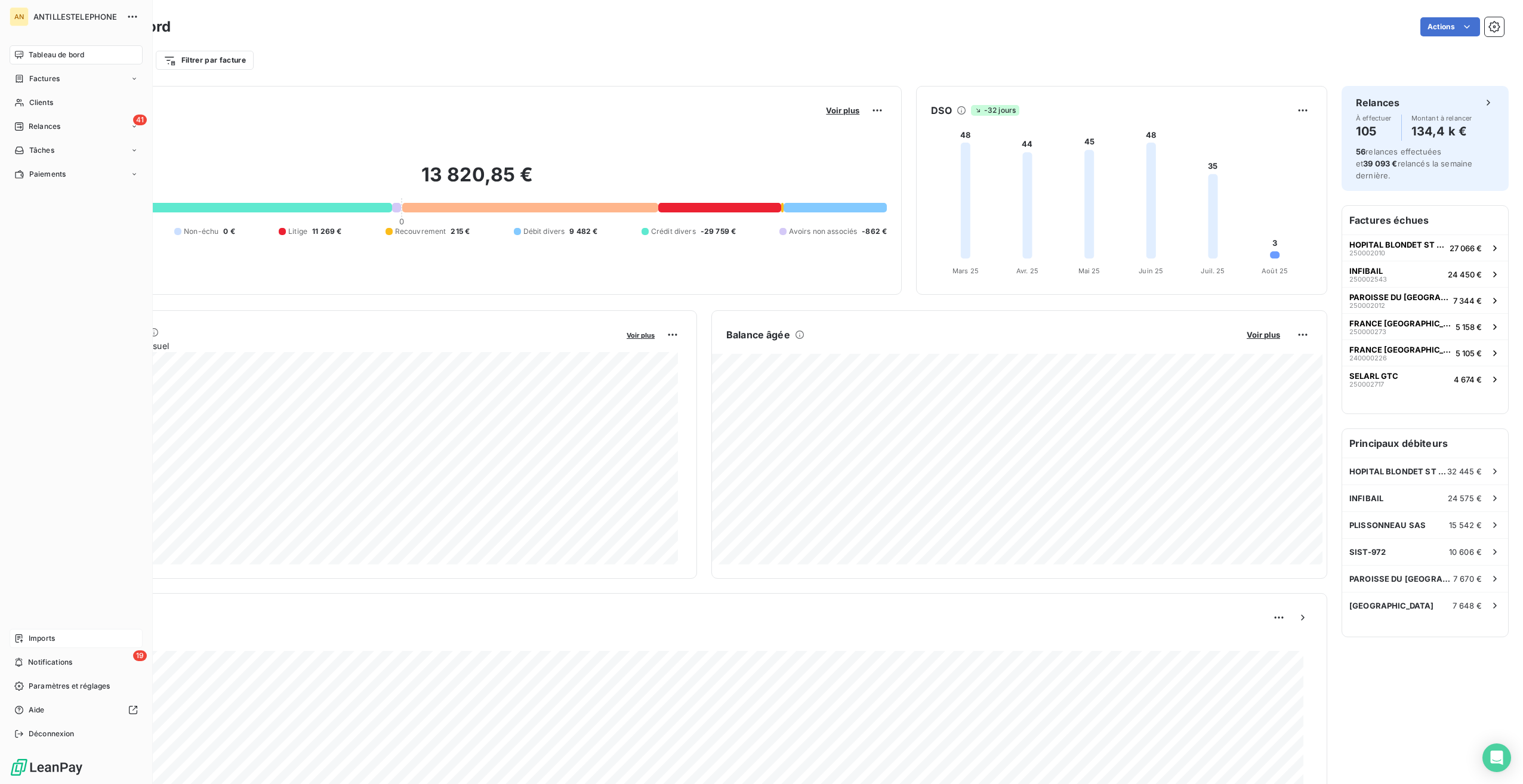
click at [54, 638] on span "Imports" at bounding box center [42, 638] width 26 height 11
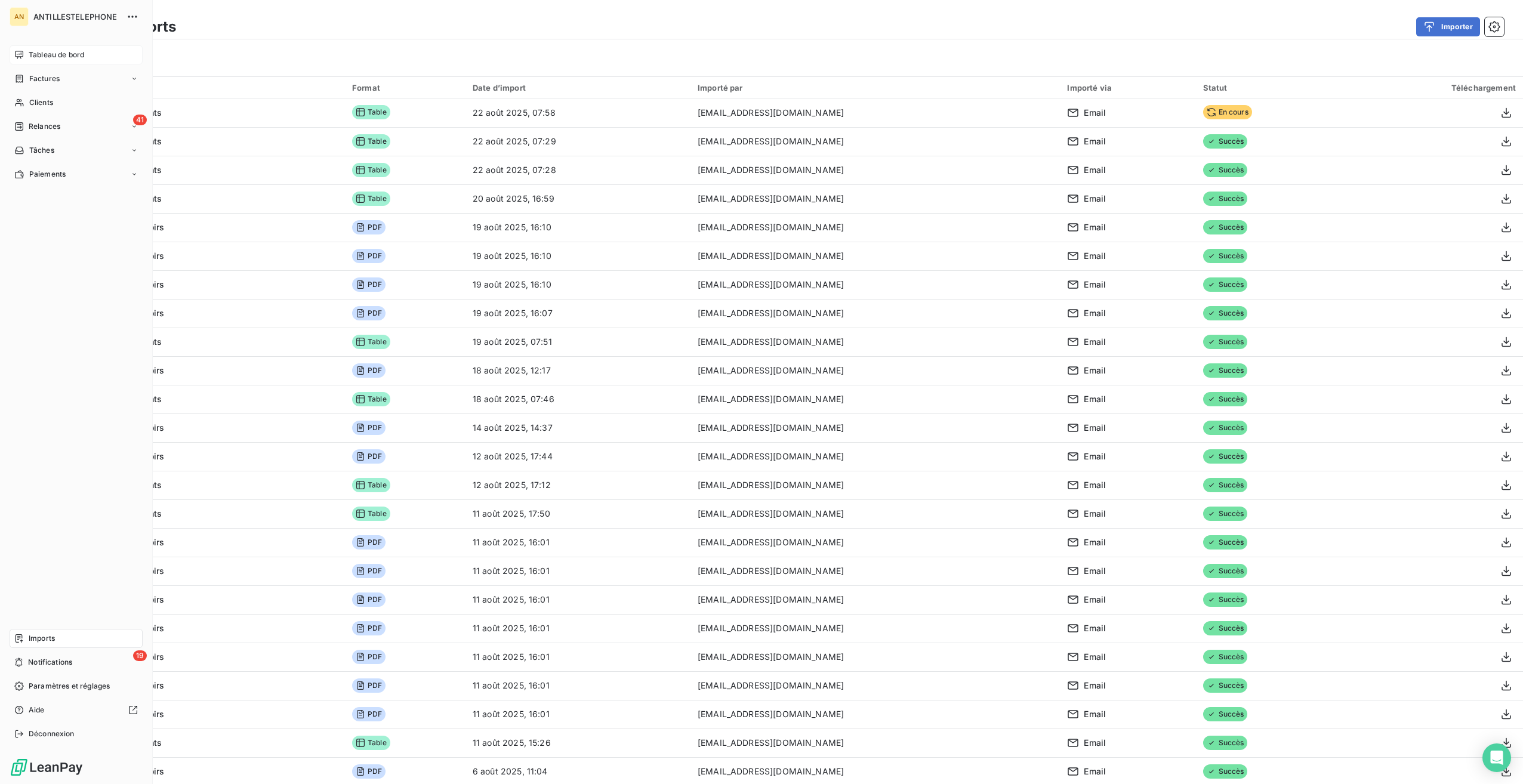
click at [74, 55] on span "Tableau de bord" at bounding box center [56, 54] width 55 height 11
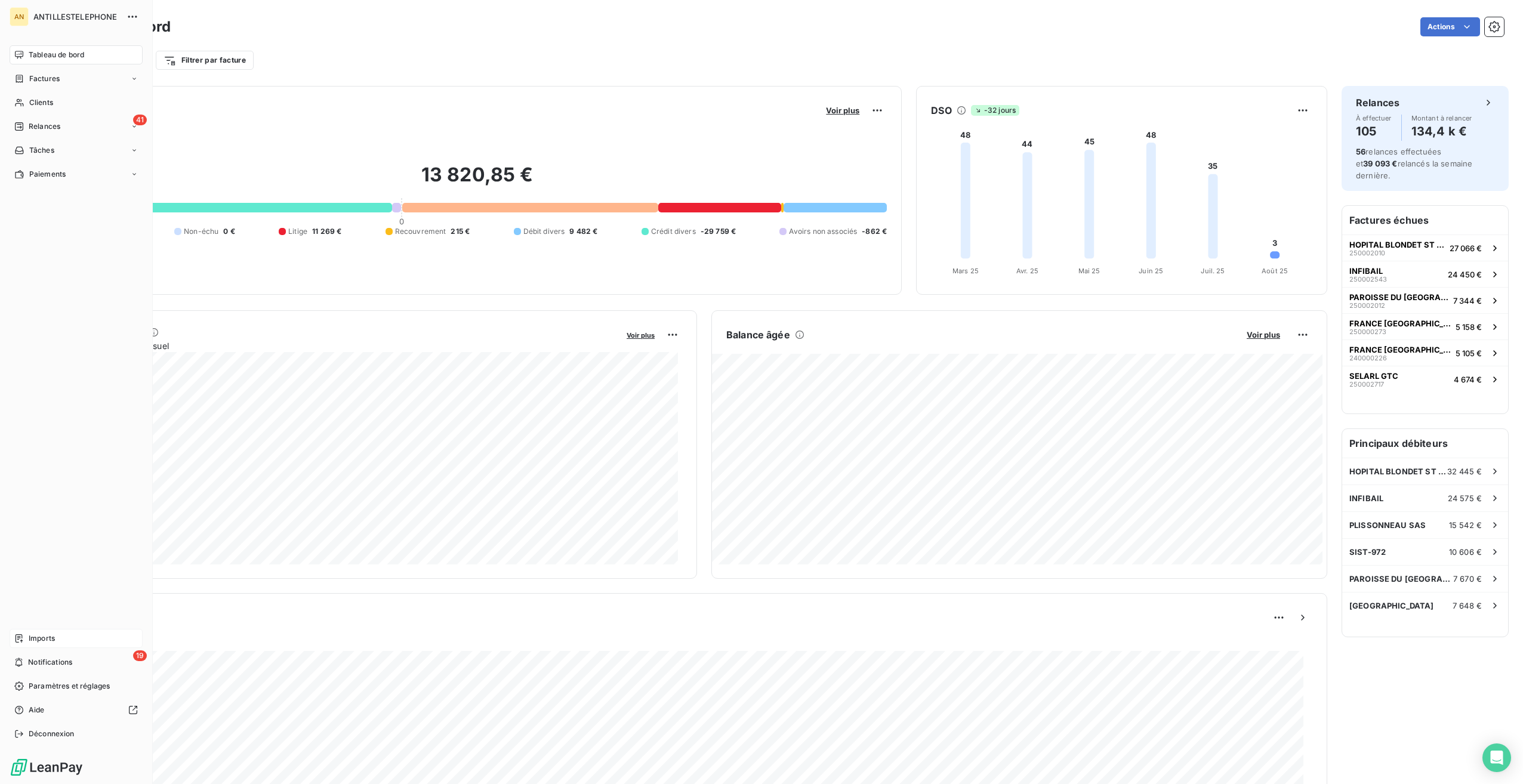
click at [46, 635] on span "Imports" at bounding box center [42, 638] width 26 height 11
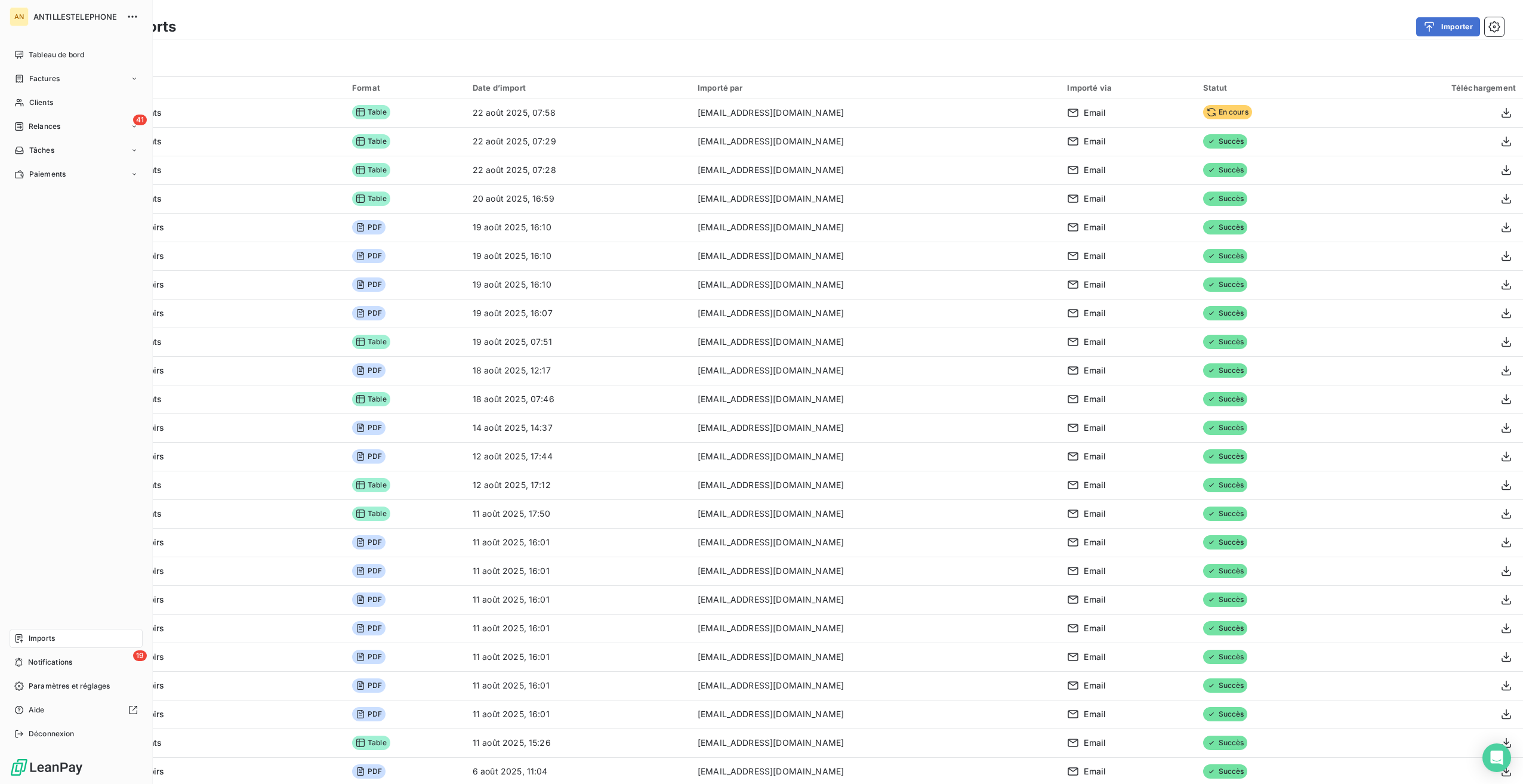
click at [45, 641] on span "Imports" at bounding box center [42, 638] width 26 height 11
click at [64, 55] on span "Tableau de bord" at bounding box center [56, 54] width 55 height 11
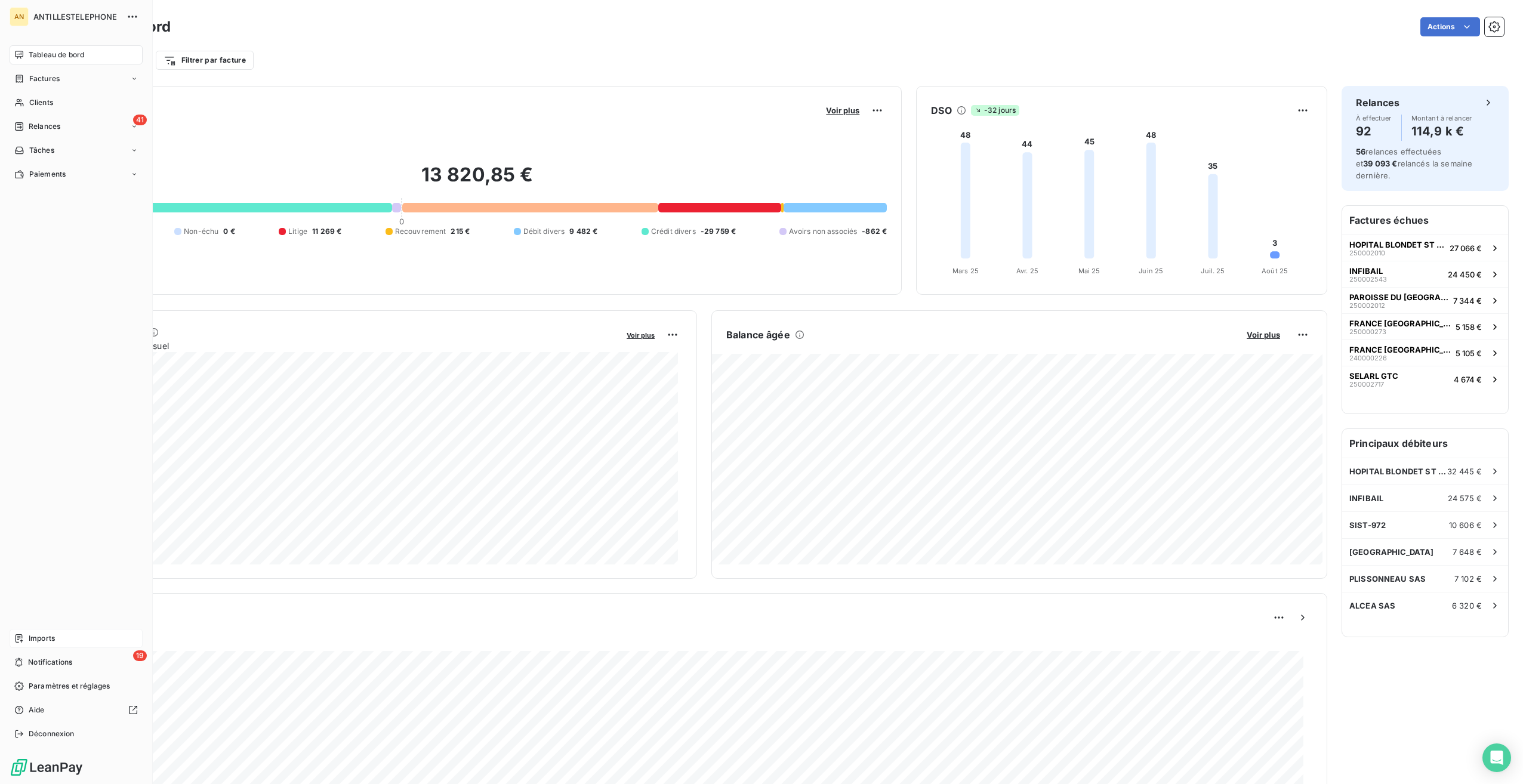
click at [27, 642] on div "Imports" at bounding box center [76, 638] width 133 height 19
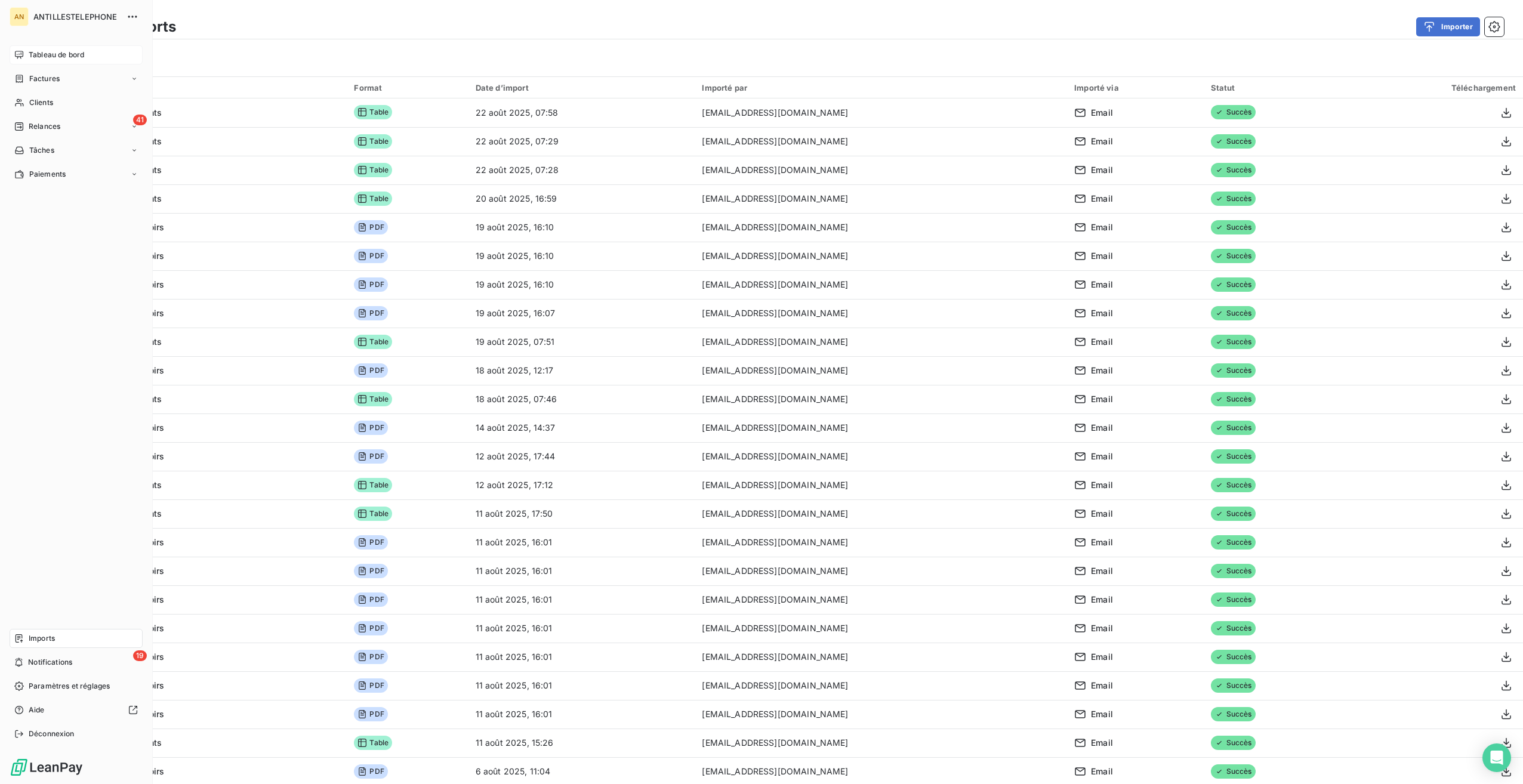
click at [42, 53] on span "Tableau de bord" at bounding box center [56, 54] width 55 height 11
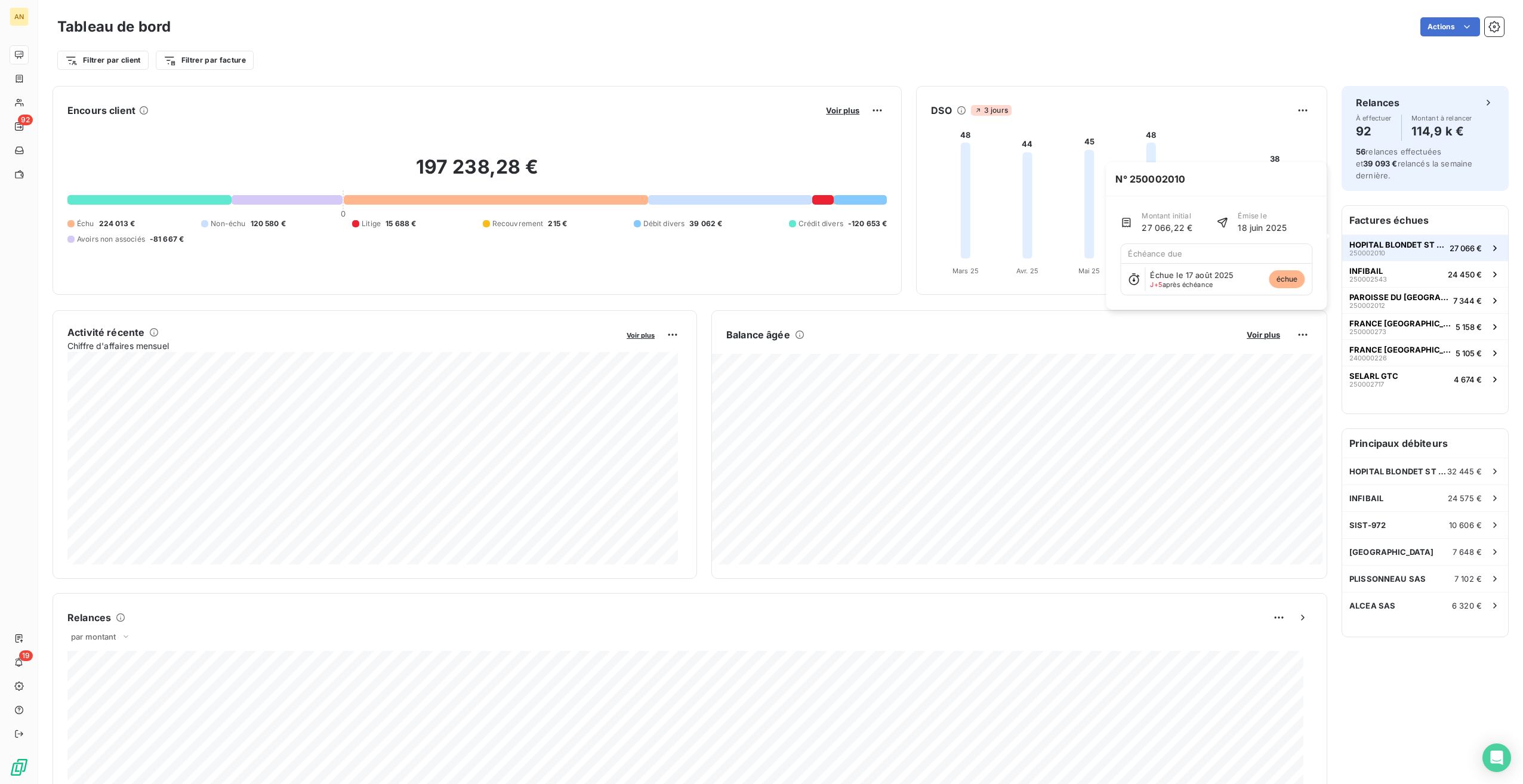
click at [1381, 240] on span "HOPITAL BLONDET ST JOSEPH" at bounding box center [1397, 245] width 96 height 10
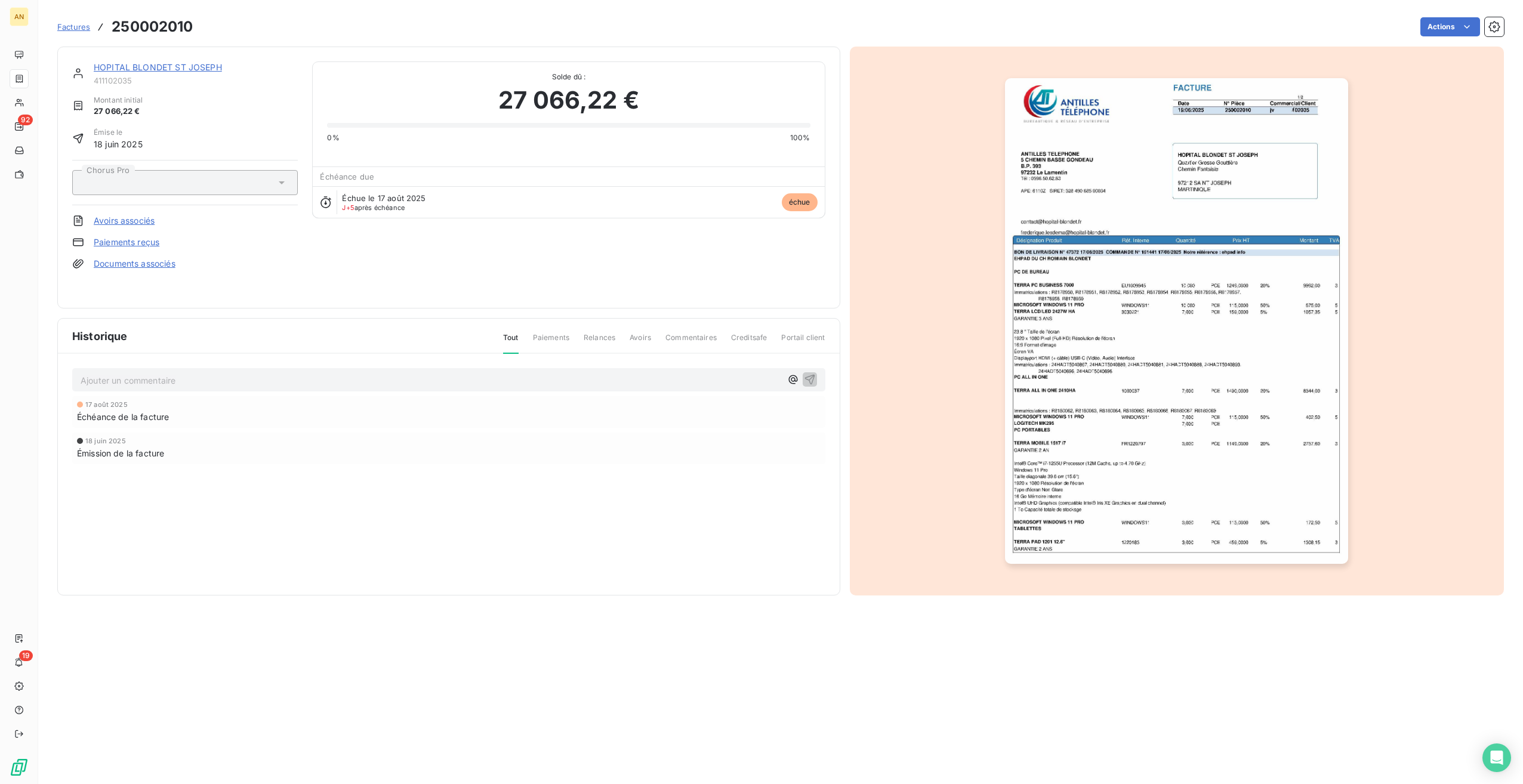
click at [203, 70] on link "HOPITAL BLONDET ST JOSEPH" at bounding box center [158, 67] width 129 height 10
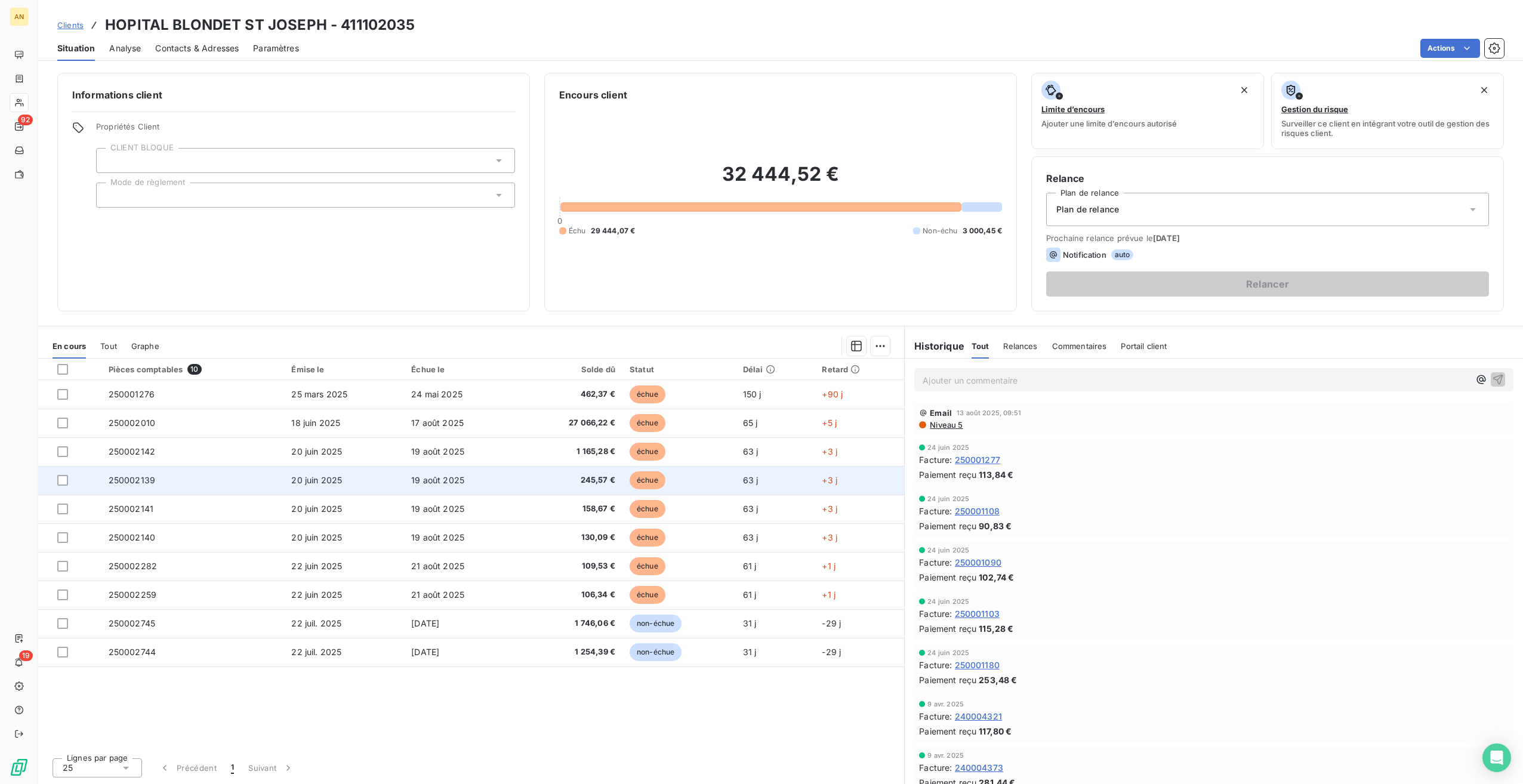
click at [336, 475] on span "20 juin 2025" at bounding box center [317, 480] width 51 height 10
